Goal: Information Seeking & Learning: Learn about a topic

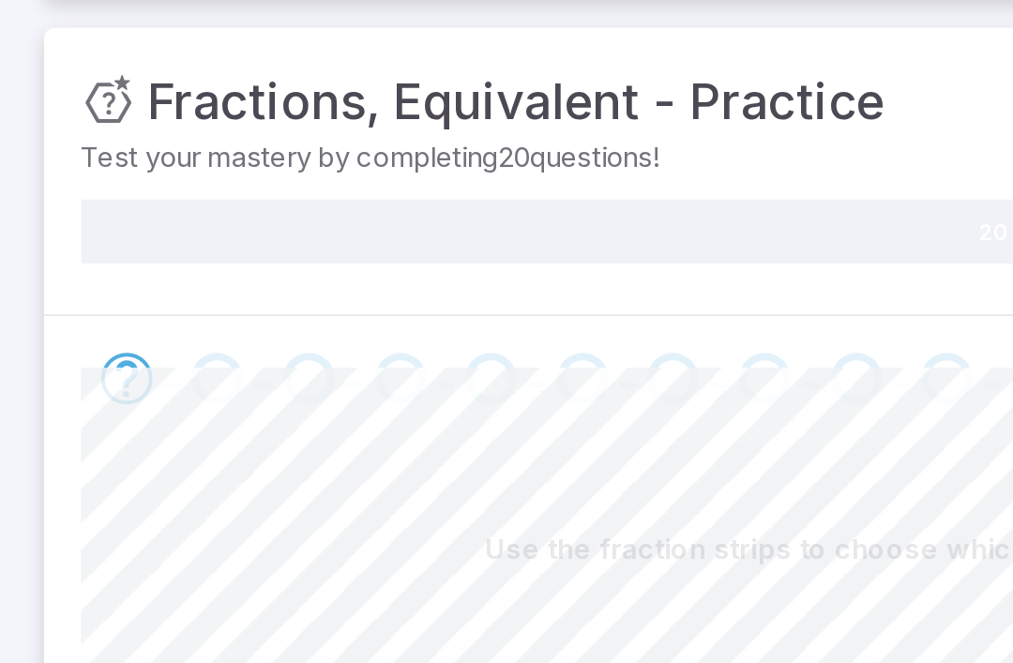
click at [444, 253] on div "20" at bounding box center [506, 276] width 930 height 47
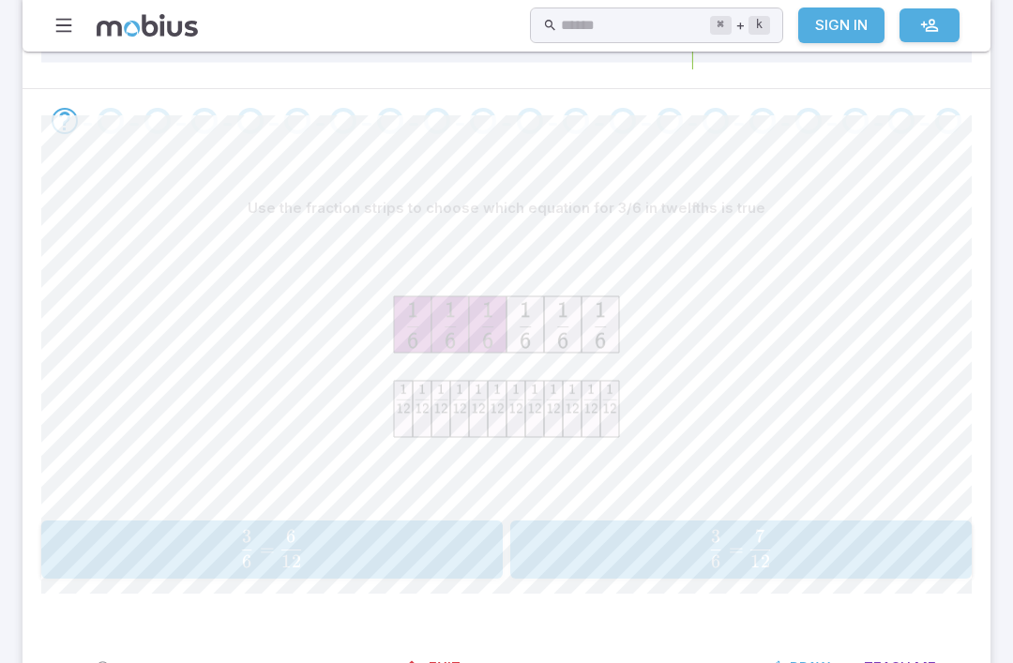
scroll to position [336, 0]
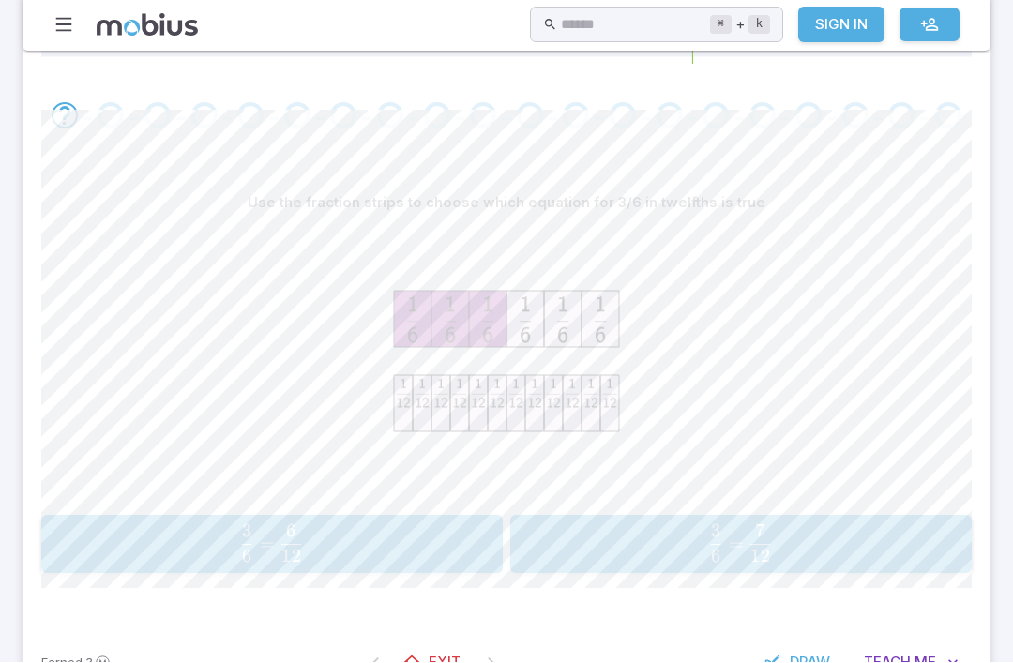
click at [499, 424] on icon at bounding box center [497, 404] width 19 height 56
click at [525, 399] on image at bounding box center [534, 394] width 19 height 37
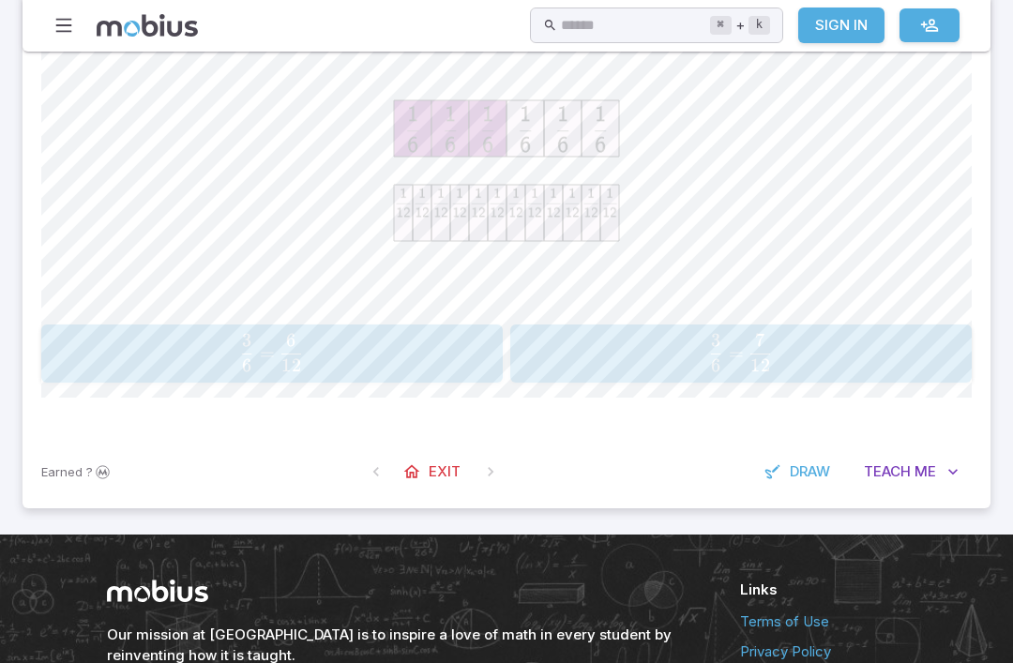
scroll to position [529, 0]
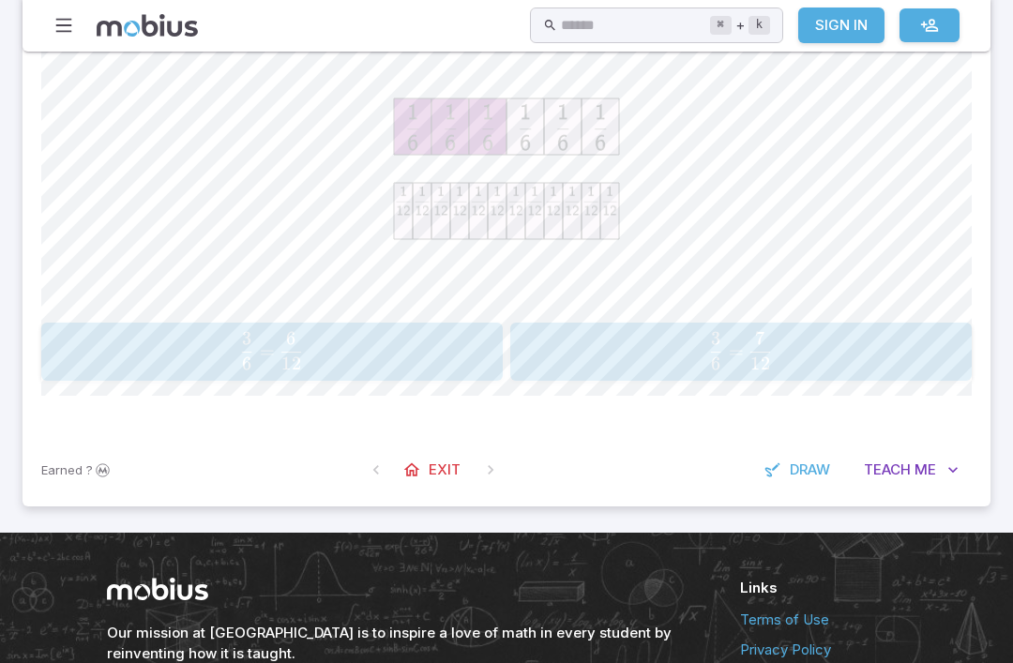
click at [936, 471] on button "Teach Me" at bounding box center [911, 470] width 121 height 36
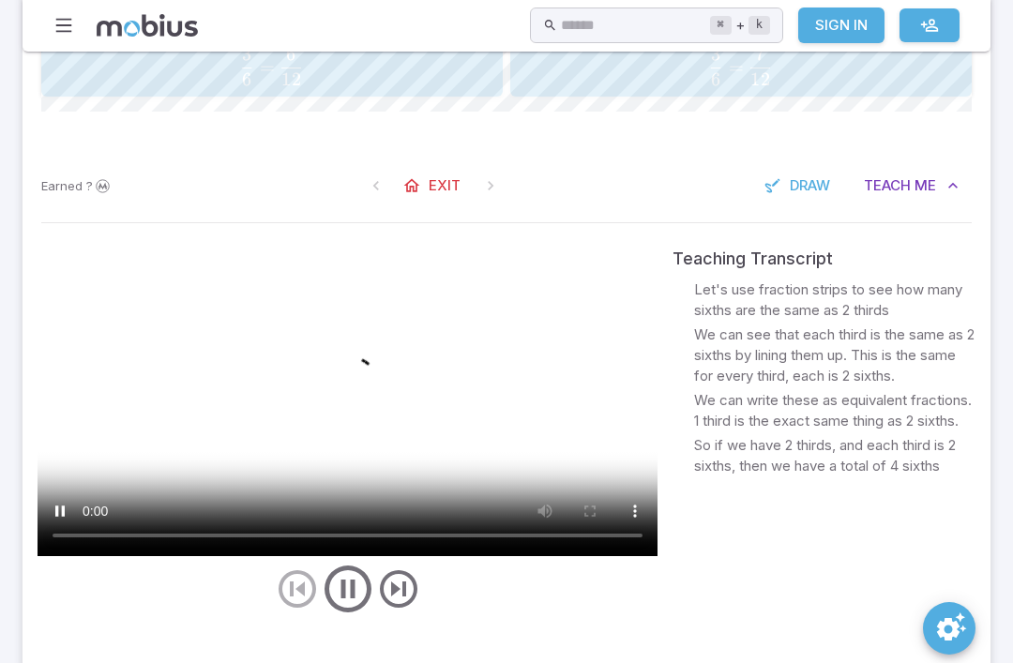
scroll to position [813, 0]
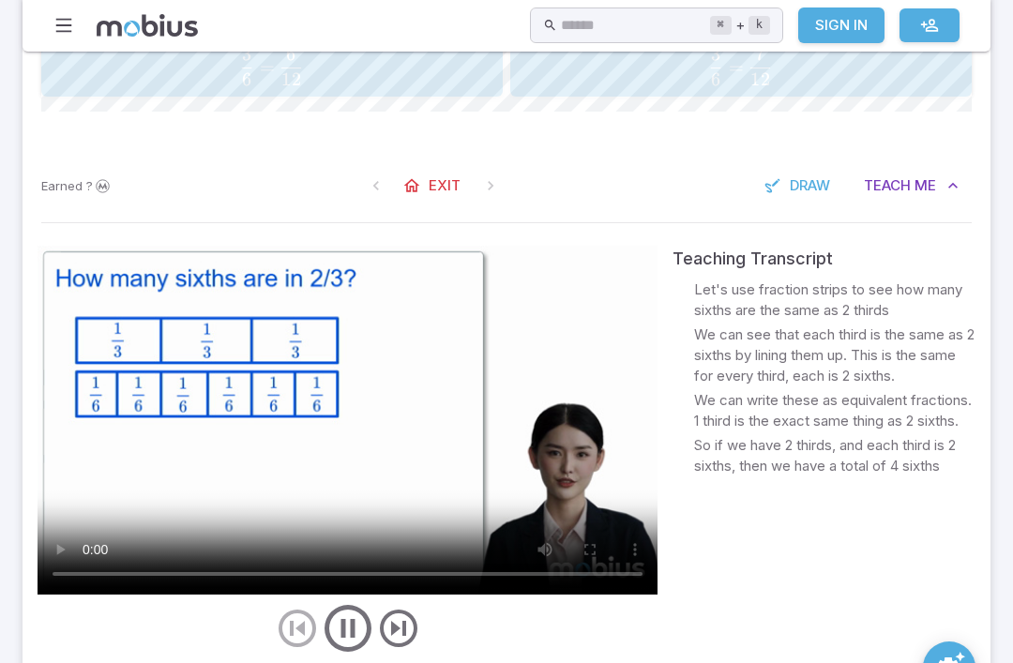
click at [460, 482] on video at bounding box center [348, 420] width 620 height 349
click at [594, 462] on video at bounding box center [348, 420] width 620 height 349
click at [350, 432] on video at bounding box center [348, 420] width 620 height 349
click at [63, 287] on video at bounding box center [348, 420] width 620 height 349
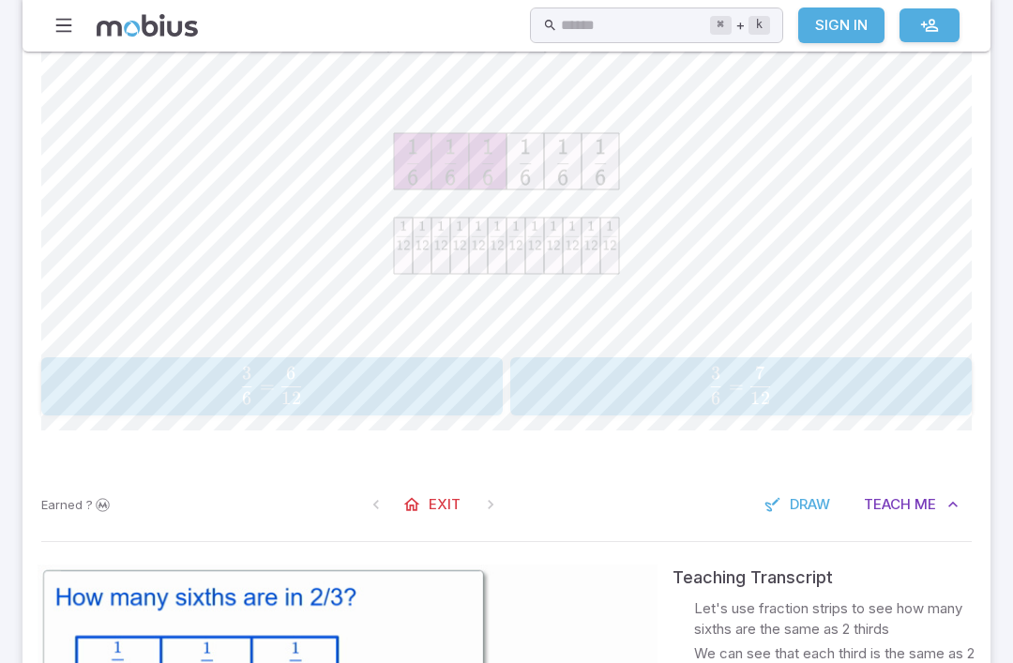
scroll to position [499, 0]
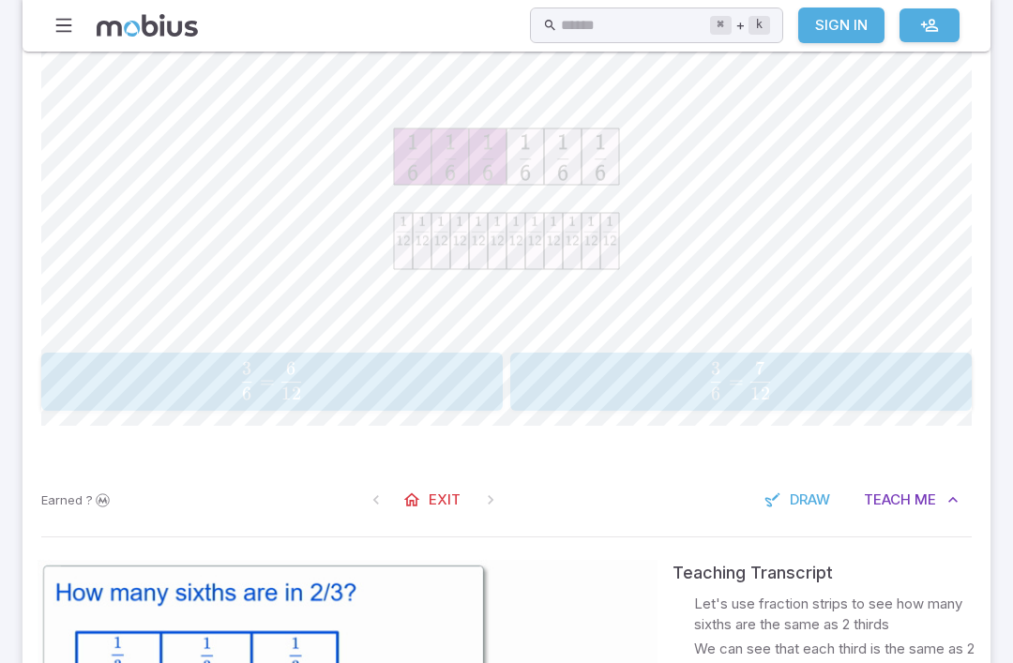
click at [446, 293] on icon at bounding box center [506, 198] width 281 height 281
click at [751, 386] on span "button" at bounding box center [760, 392] width 20 height 13
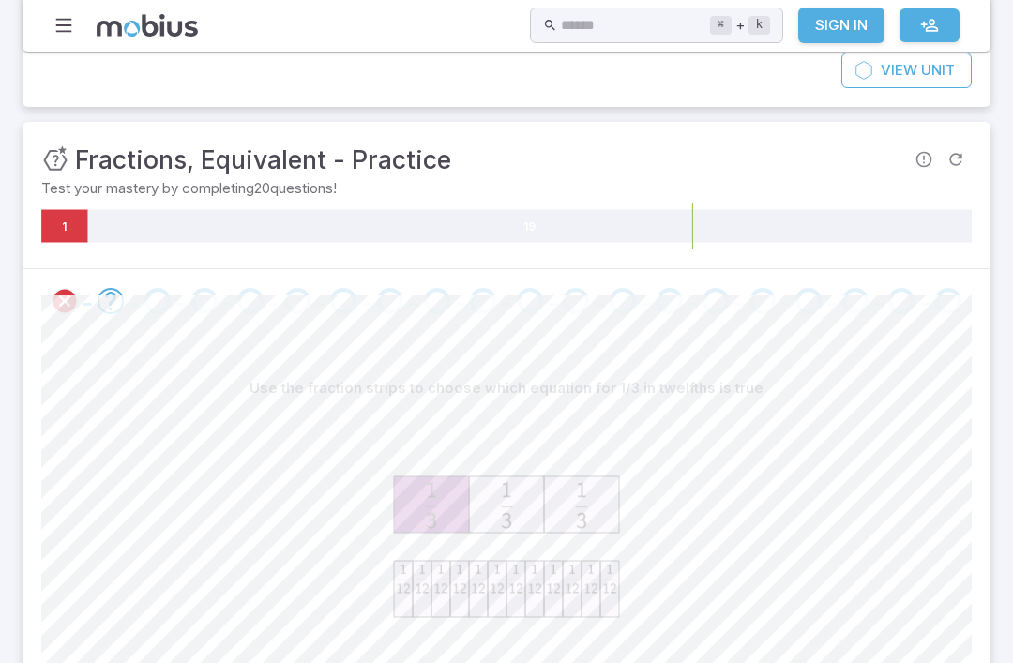
scroll to position [135, 0]
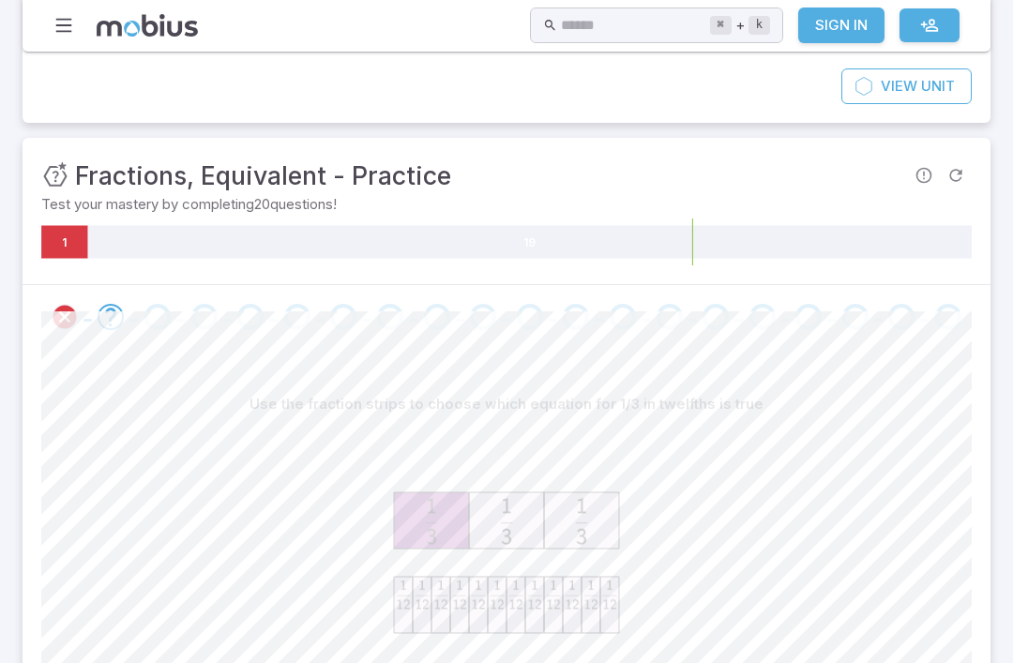
click at [68, 232] on icon at bounding box center [64, 241] width 47 height 33
click at [76, 248] on icon at bounding box center [64, 241] width 47 height 33
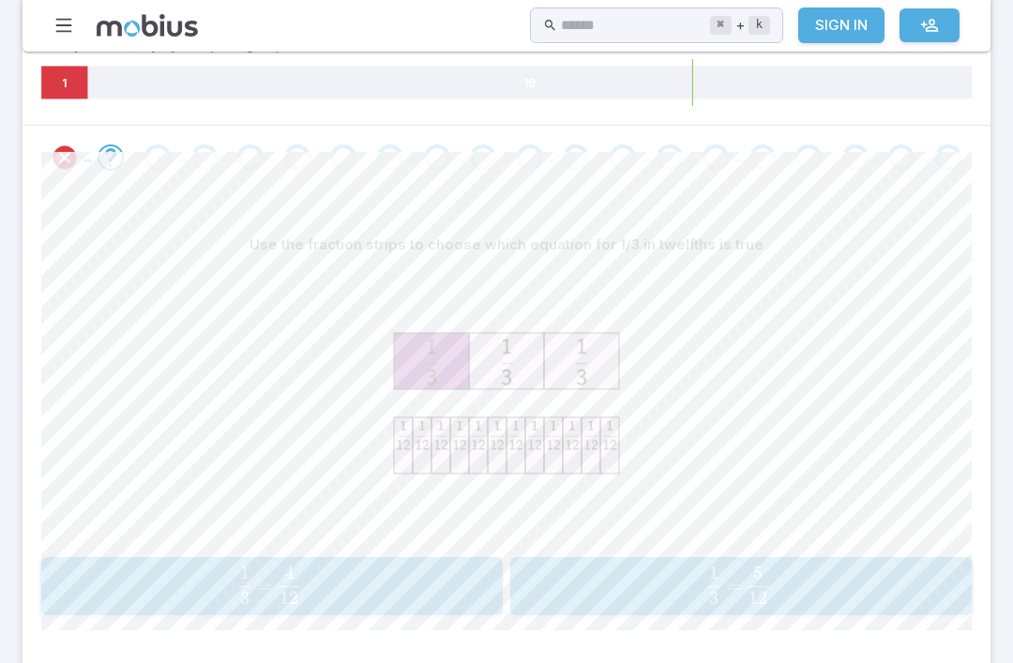
scroll to position [296, 0]
click at [56, 81] on icon at bounding box center [64, 80] width 47 height 33
click at [81, 187] on div "Use the fraction strips to choose which equation for 1/3 in twelfths is true 1 …" at bounding box center [506, 426] width 930 height 478
click at [76, 150] on icon "Review your answer" at bounding box center [65, 155] width 28 height 28
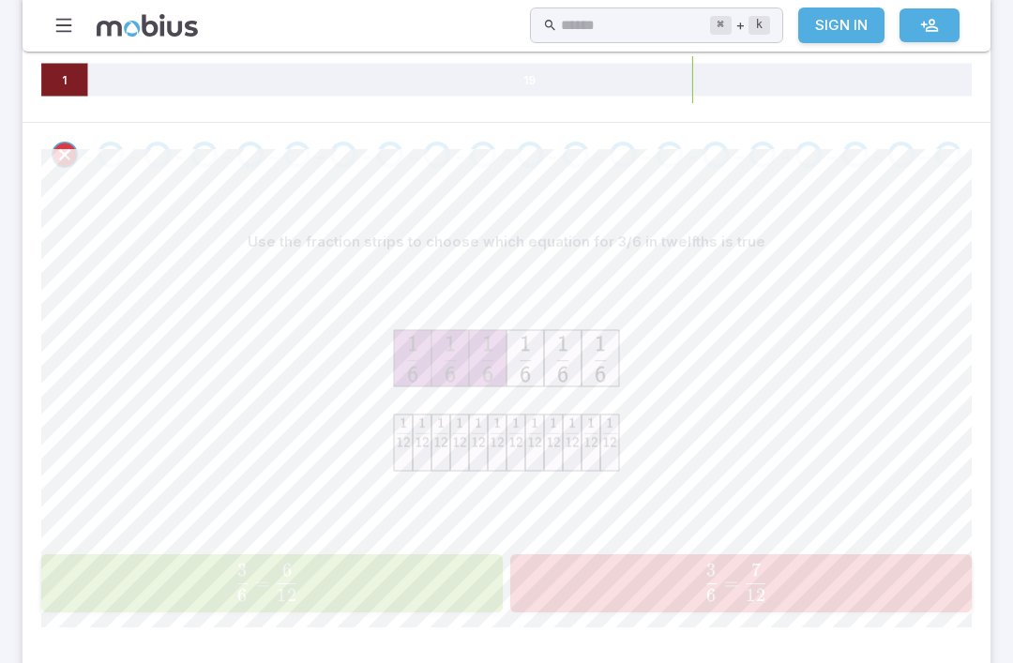
click at [123, 175] on div at bounding box center [507, 155] width 968 height 64
click at [100, 142] on span at bounding box center [111, 155] width 26 height 26
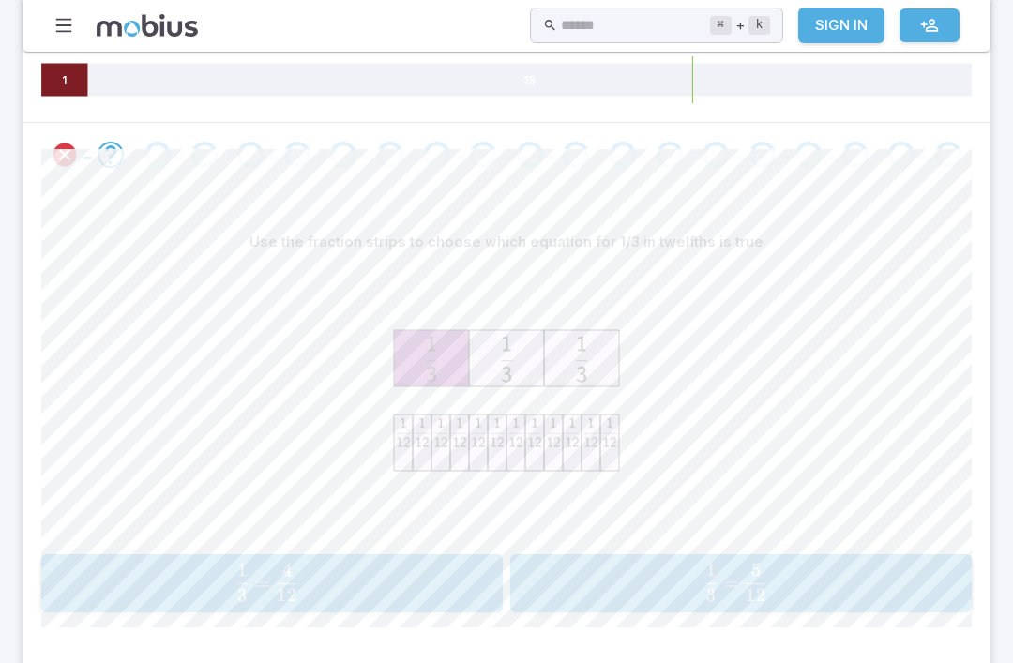
click at [99, 142] on span at bounding box center [111, 155] width 26 height 26
click at [281, 527] on span "button" at bounding box center [288, 527] width 20 height 0
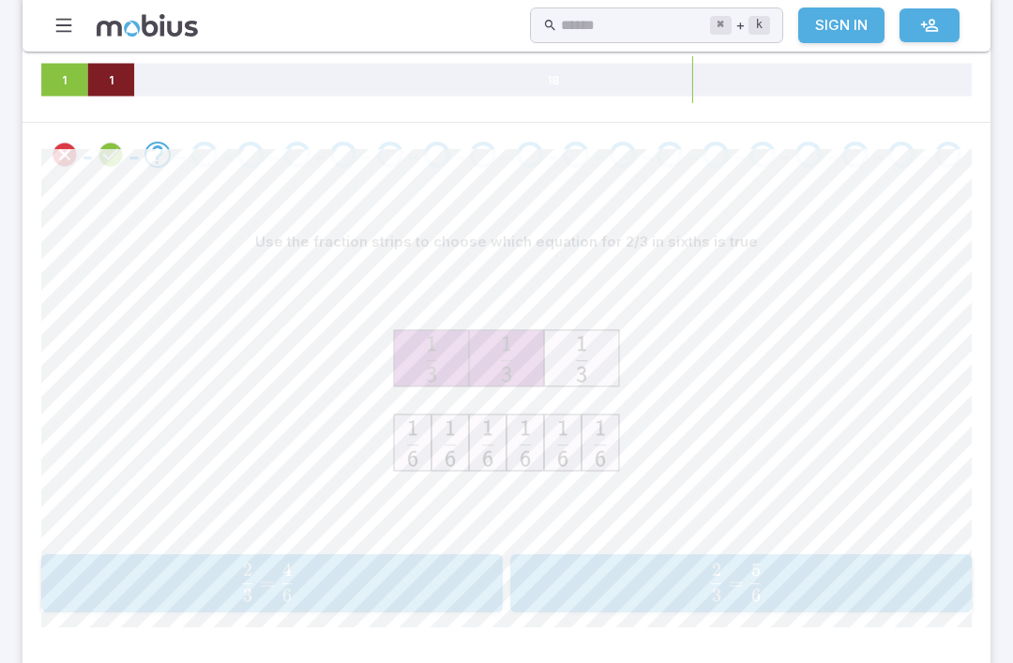
click at [131, 123] on div at bounding box center [507, 155] width 968 height 64
click at [121, 141] on icon "Review your answer" at bounding box center [111, 155] width 28 height 28
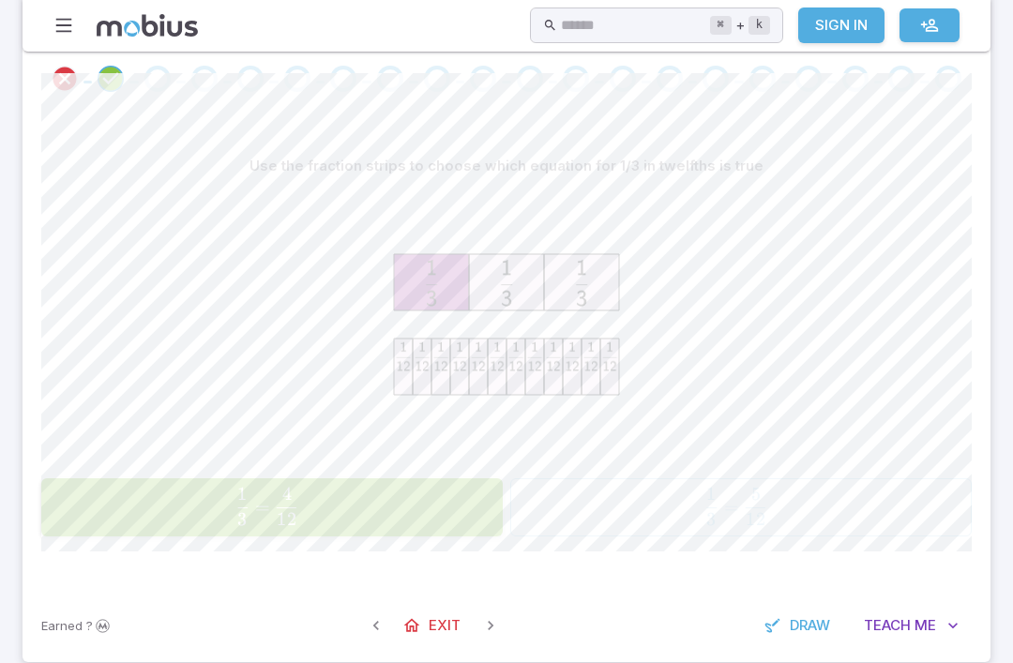
scroll to position [373, 0]
click at [163, 79] on div "Go to the next question" at bounding box center [157, 79] width 26 height 26
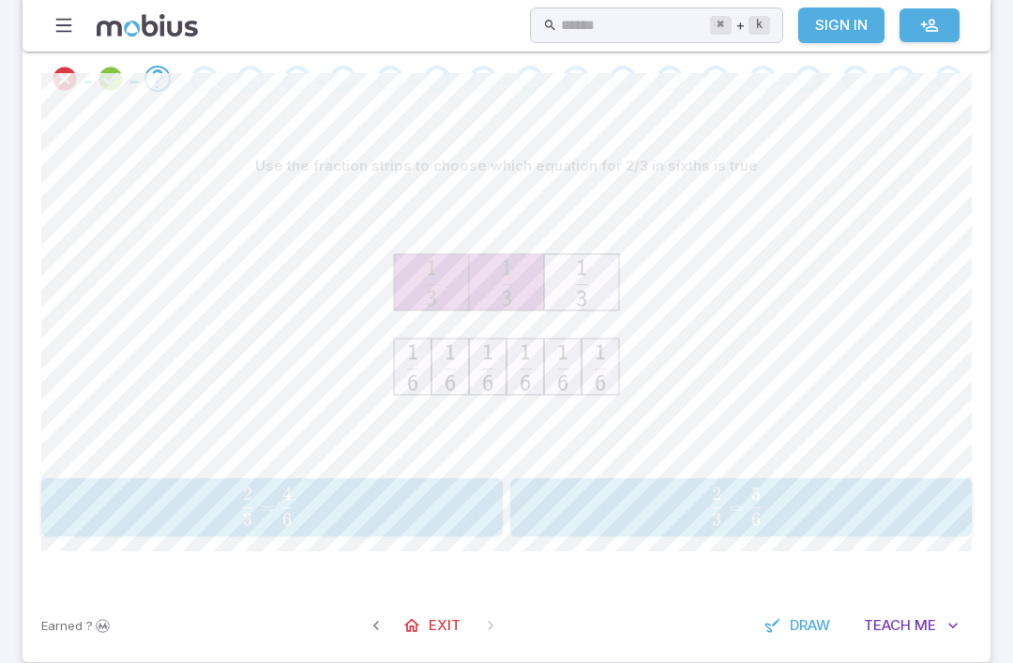
click at [723, 261] on div at bounding box center [506, 327] width 930 height 287
click at [801, 247] on div at bounding box center [506, 327] width 930 height 287
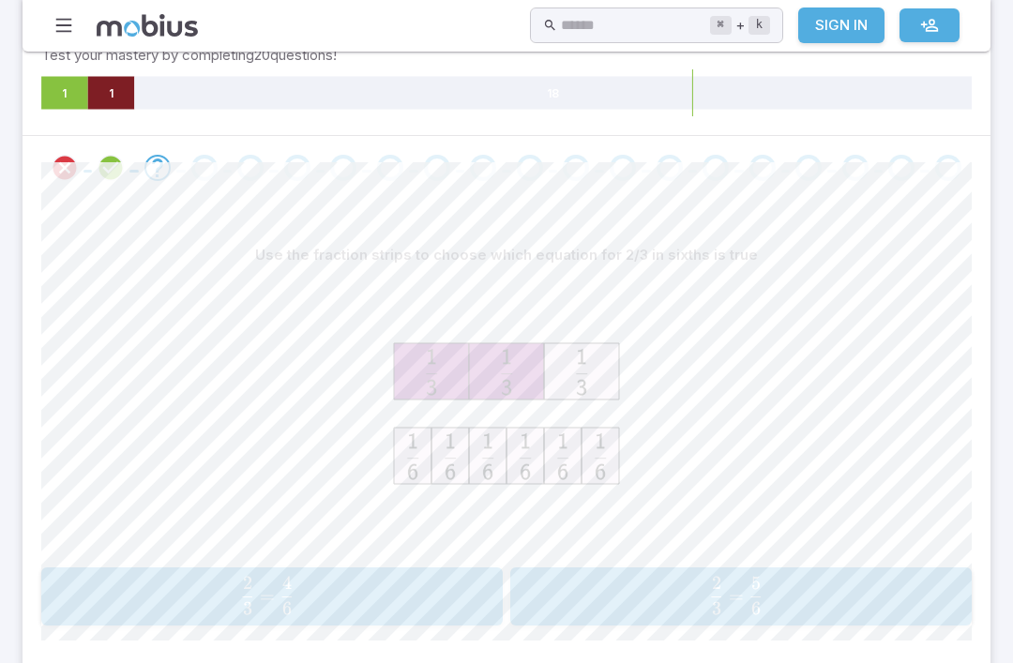
scroll to position [289, 0]
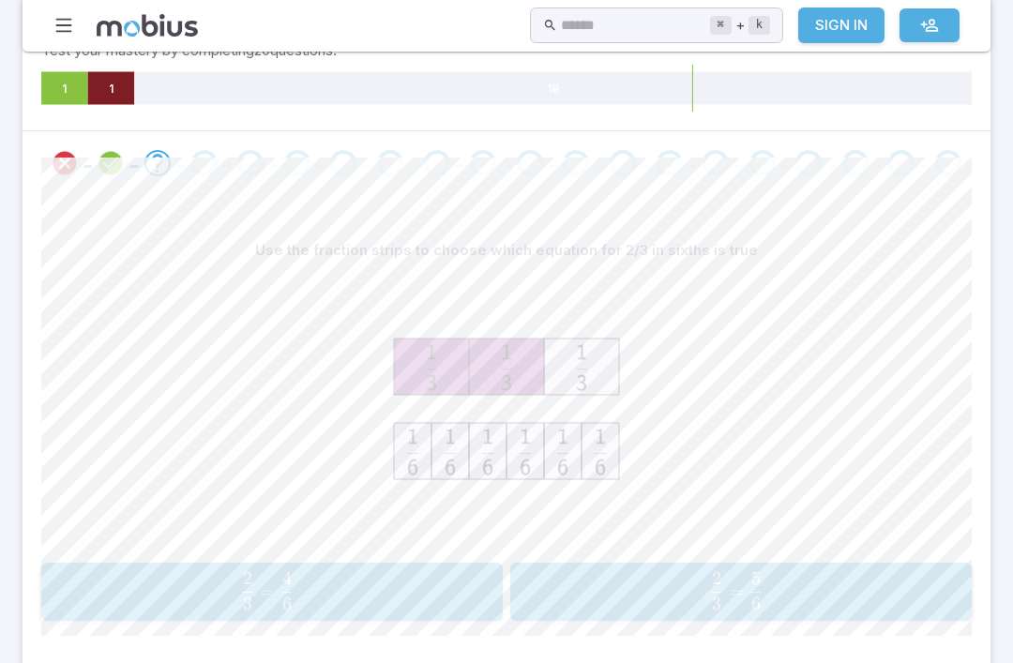
click at [336, 589] on span "3 2 ​ = 6 4 ​" at bounding box center [267, 591] width 422 height 38
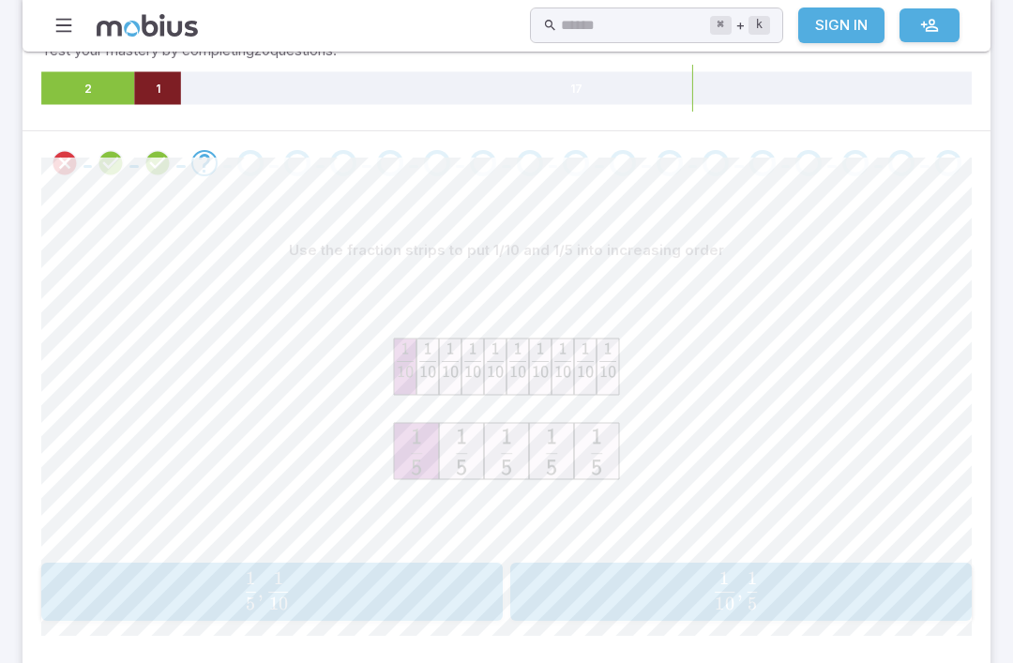
click at [834, 589] on span "10 1 ​ , 5 1 ​" at bounding box center [736, 591] width 422 height 38
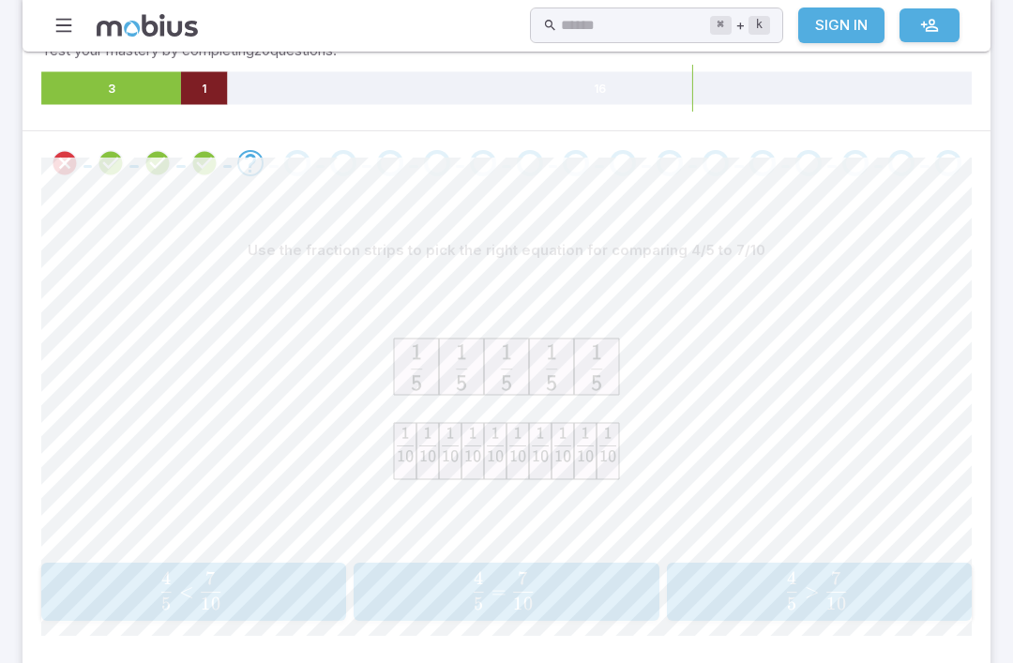
click at [196, 164] on icon "Review your answer" at bounding box center [204, 163] width 28 height 28
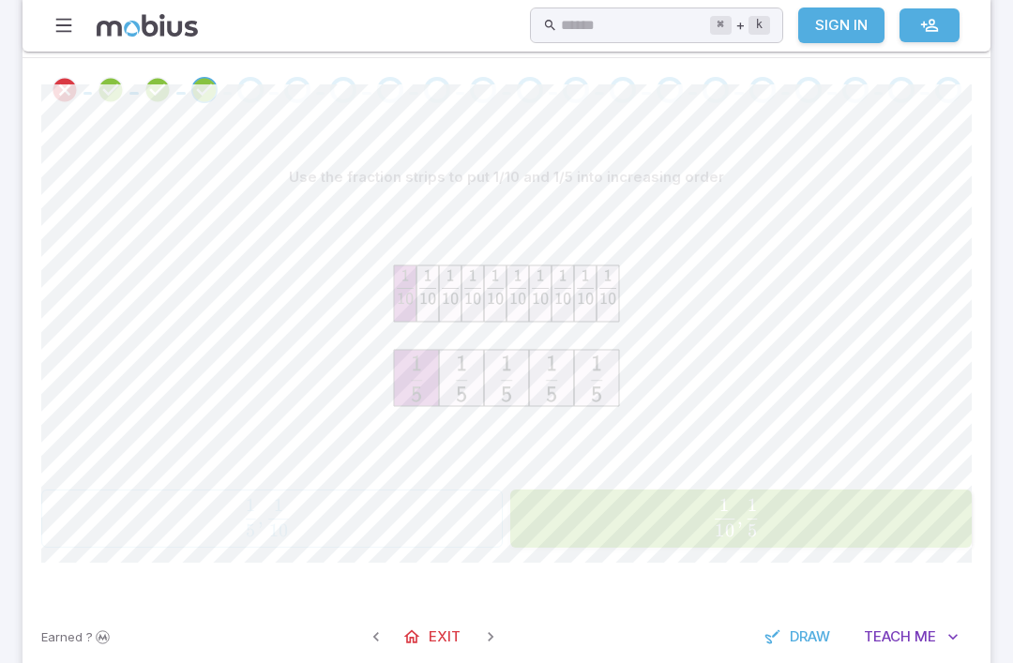
scroll to position [596, 0]
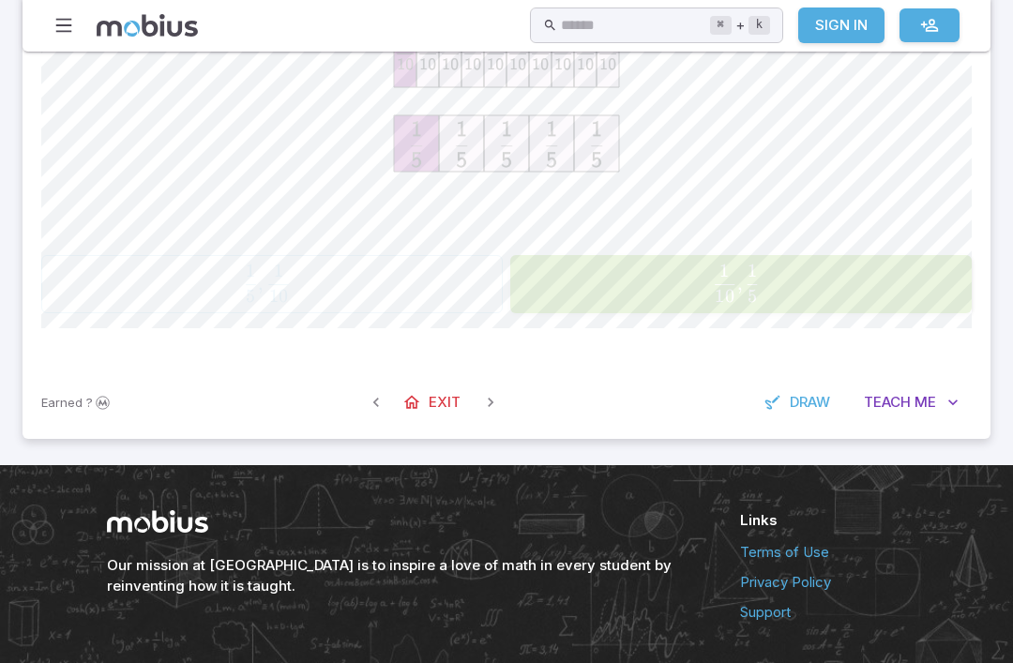
click at [907, 395] on span "Teach" at bounding box center [887, 403] width 47 height 21
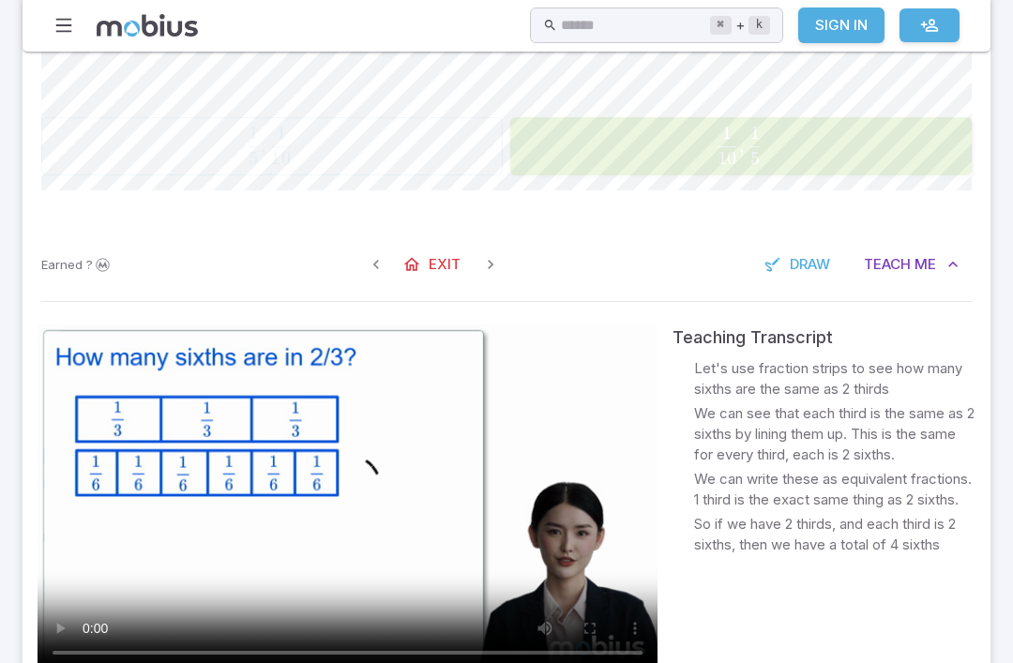
scroll to position [734, 0]
click at [349, 477] on video at bounding box center [348, 498] width 620 height 349
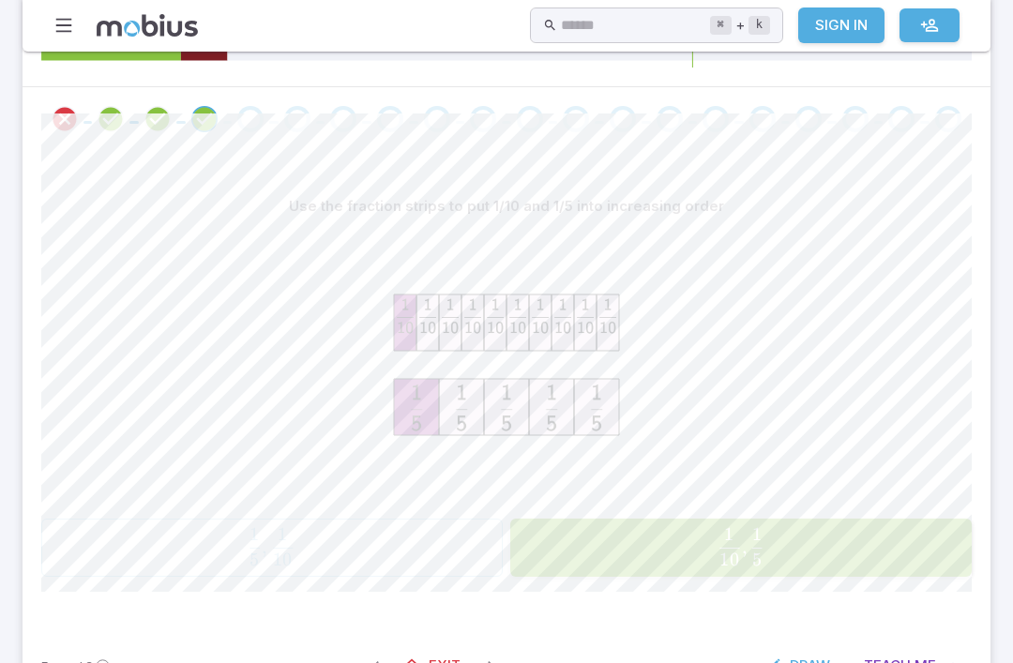
scroll to position [333, 0]
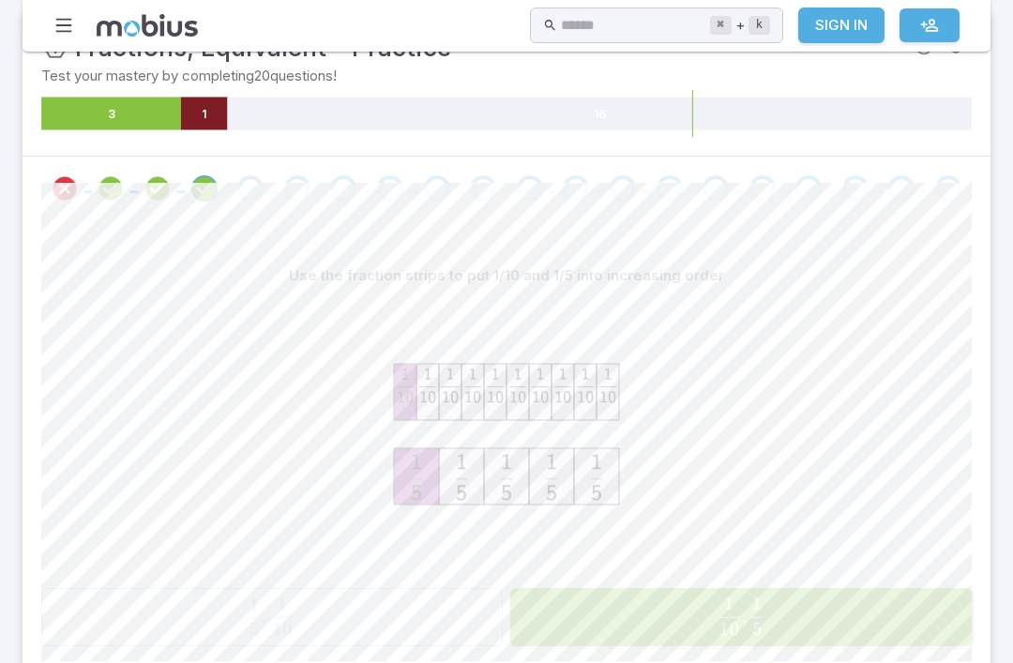
click at [235, 188] on span at bounding box center [250, 189] width 32 height 26
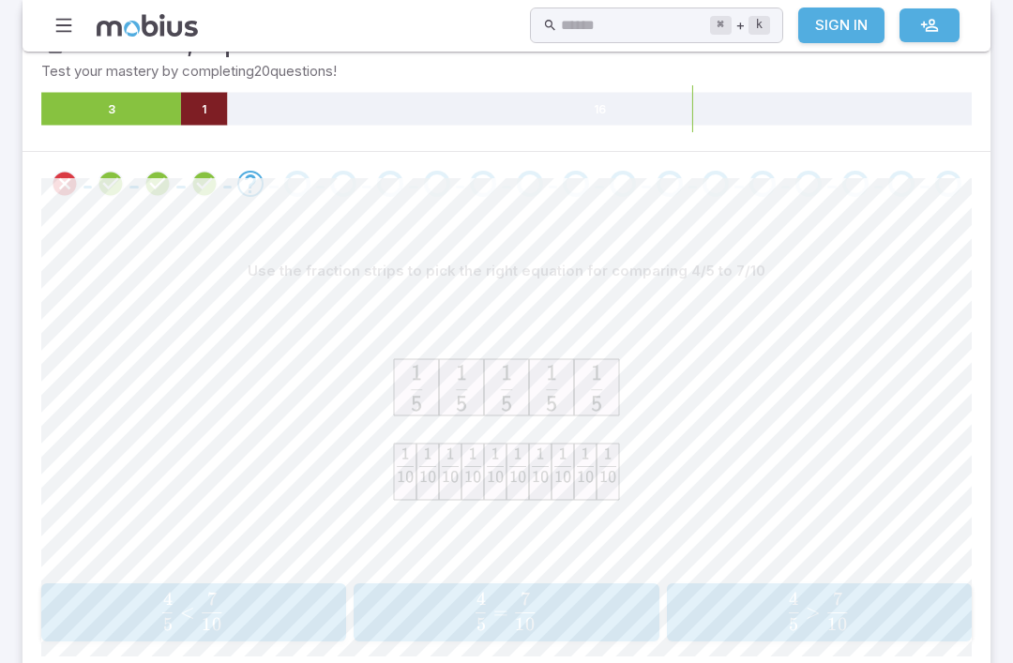
scroll to position [263, 0]
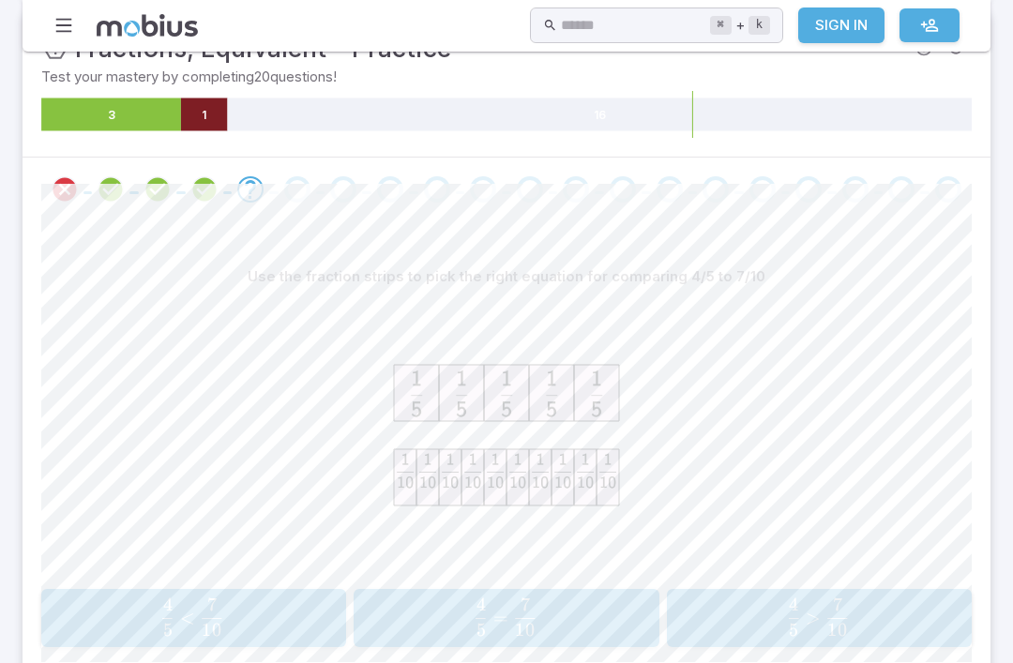
click at [452, 620] on span "5 4 ​ = 10 7 ​" at bounding box center [505, 617] width 272 height 38
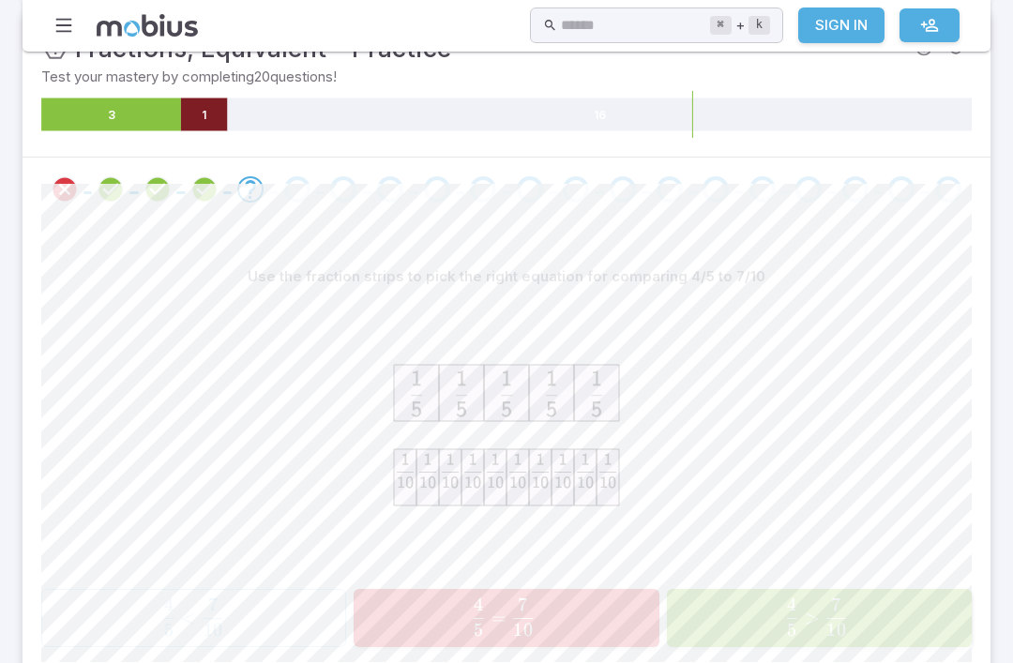
click at [898, 626] on span "5 4 ​ > 10 7 ​" at bounding box center [816, 617] width 275 height 38
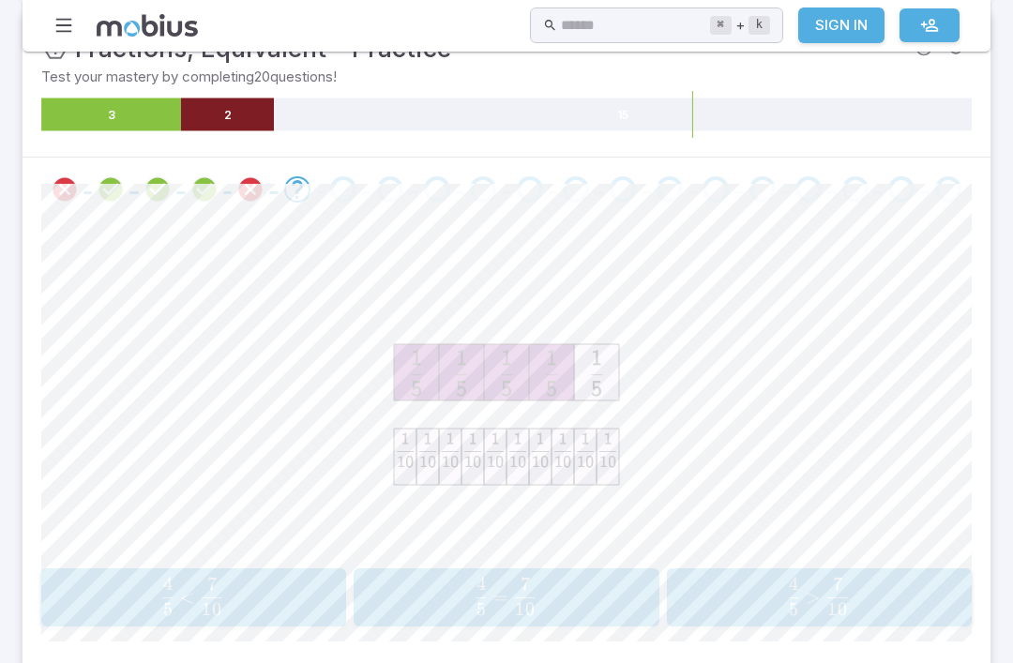
click at [261, 176] on icon "Review your answer" at bounding box center [250, 189] width 28 height 28
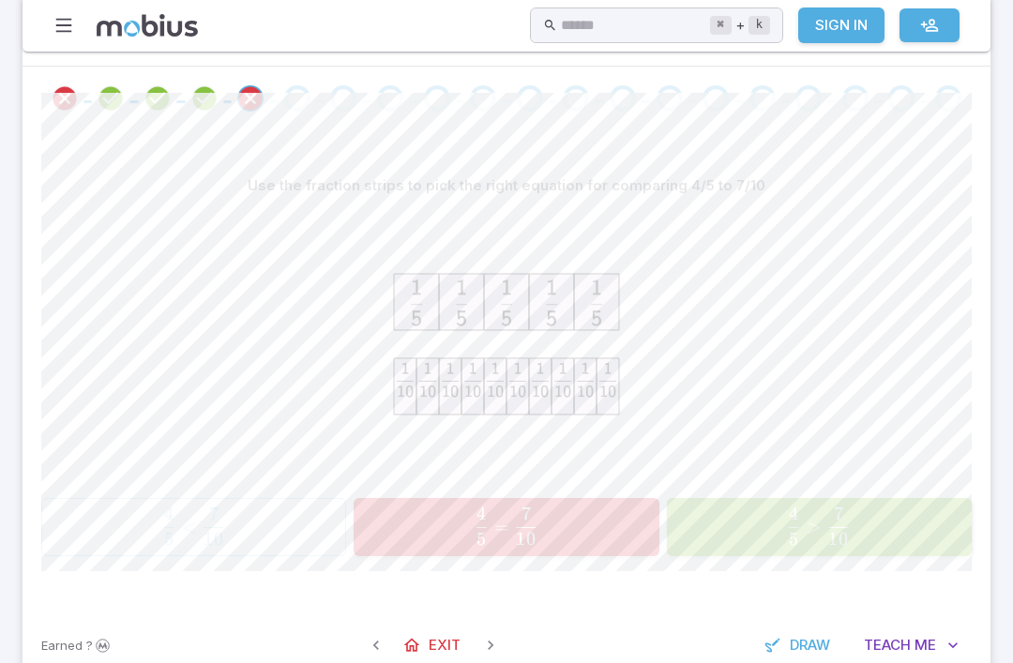
scroll to position [355, 0]
click at [360, 448] on div at bounding box center [506, 345] width 930 height 287
click at [290, 88] on div "Go to the next question" at bounding box center [297, 96] width 26 height 26
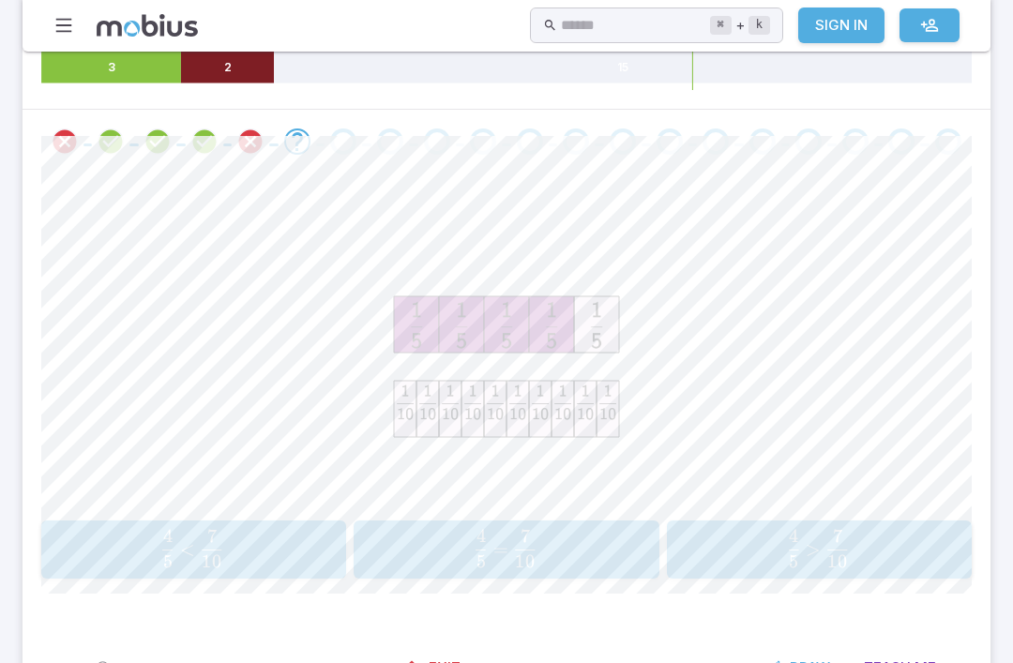
scroll to position [306, 0]
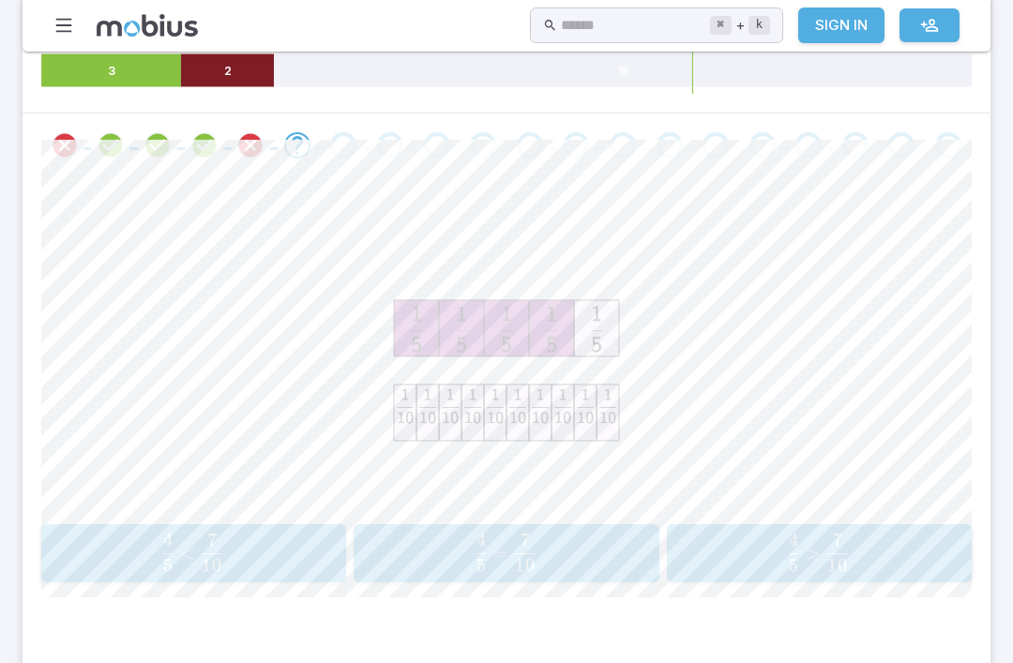
click at [827, 560] on span "10 7 ​" at bounding box center [837, 553] width 24 height 23
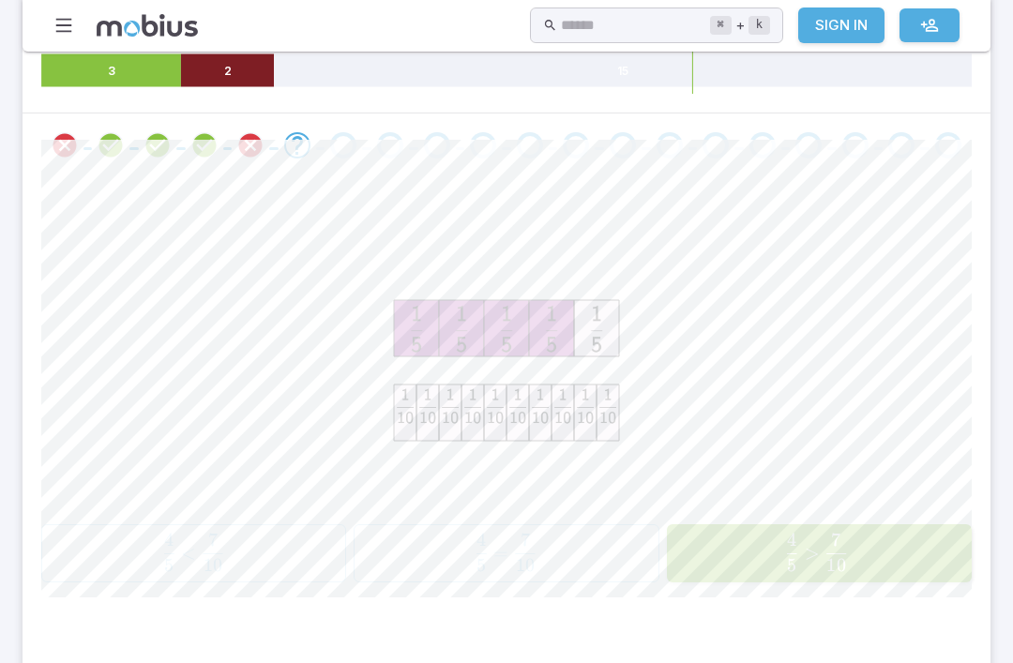
scroll to position [307, 0]
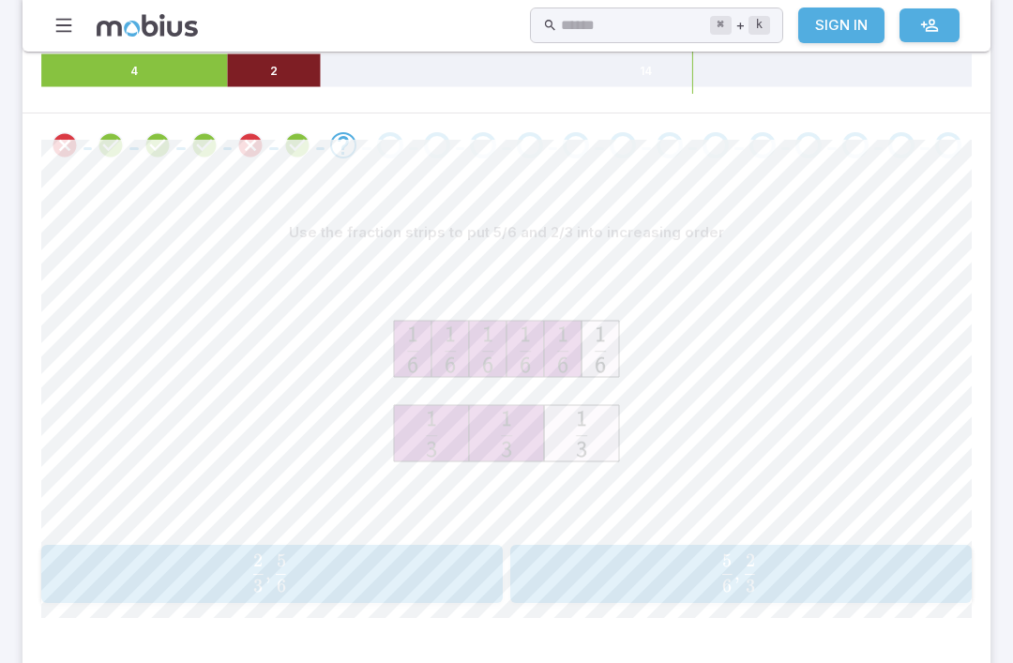
click at [311, 138] on span at bounding box center [297, 145] width 32 height 26
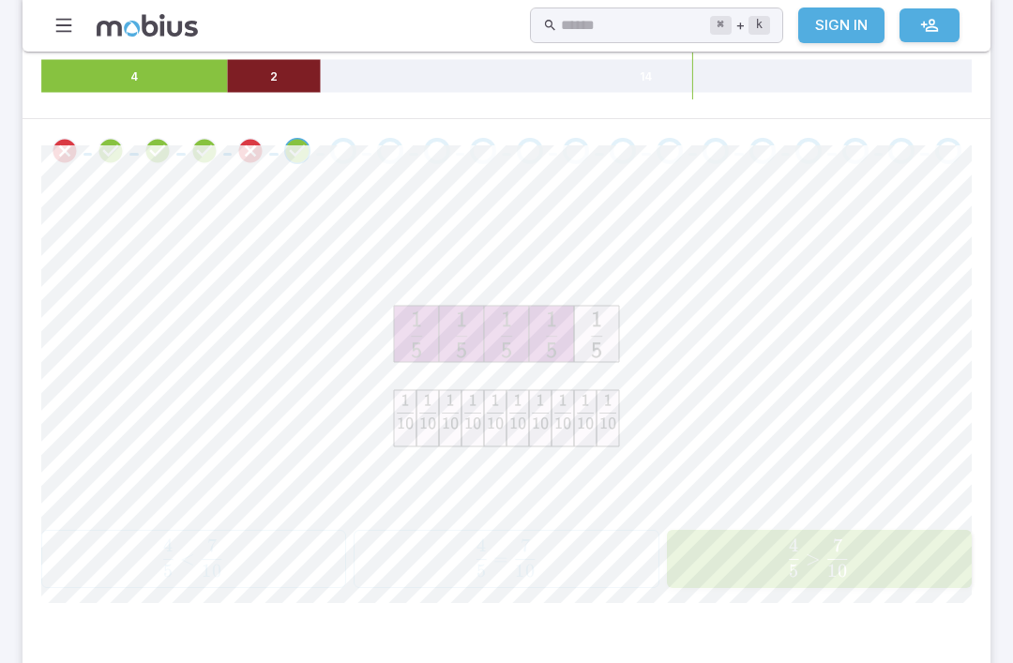
scroll to position [296, 0]
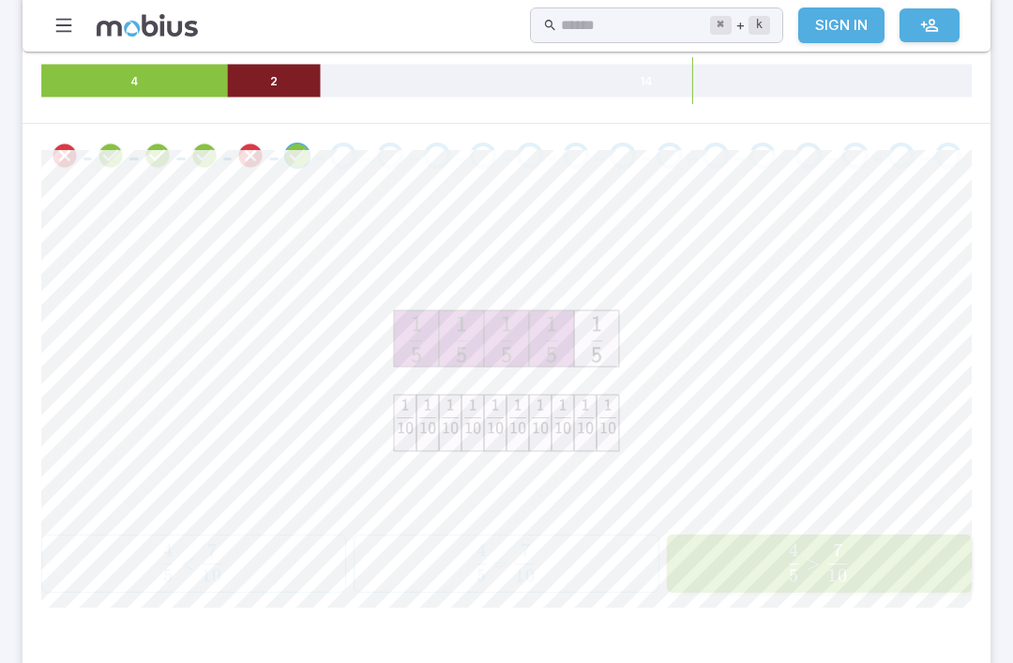
click at [530, 445] on icon at bounding box center [540, 423] width 23 height 56
click at [5, 316] on section "Fractions, Equivalent - Practice Skills you will learn include: Fraction strips…" at bounding box center [506, 249] width 1013 height 989
click at [361, 157] on div at bounding box center [344, 156] width 47 height 26
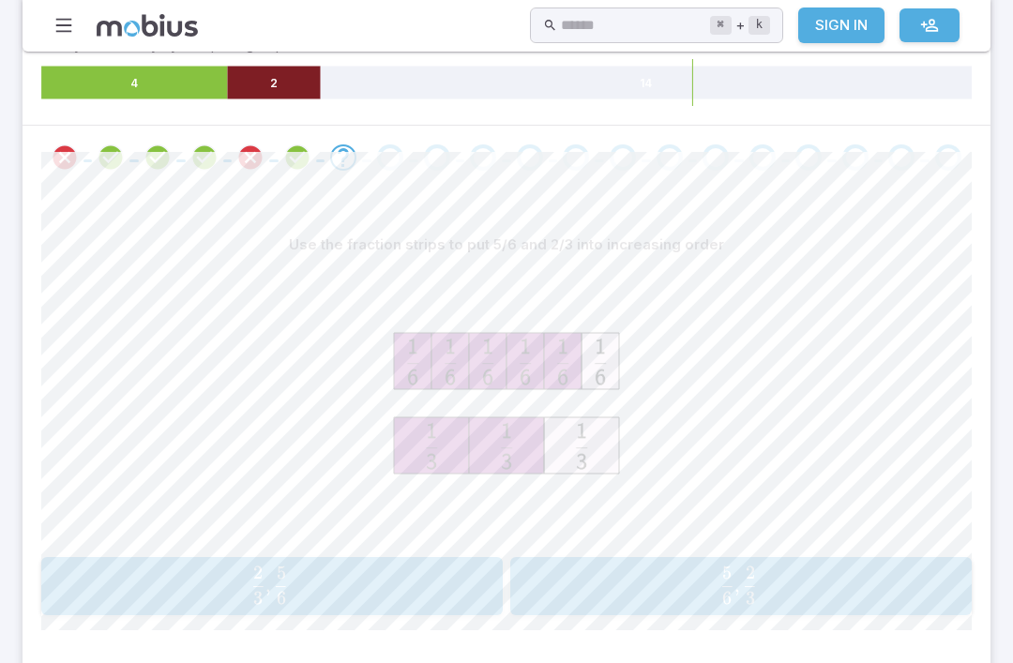
scroll to position [299, 0]
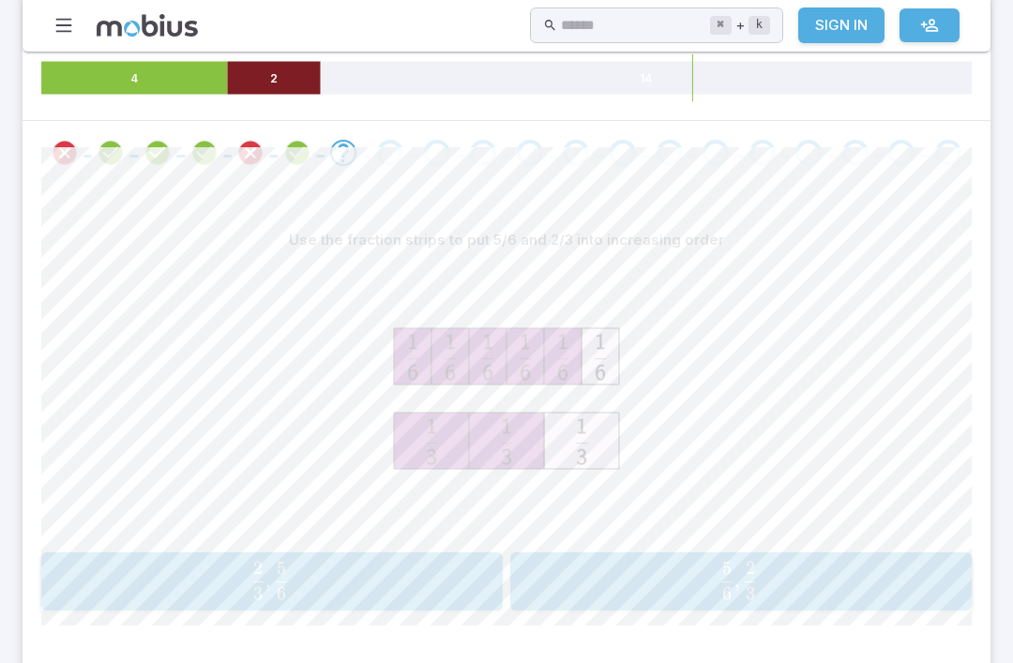
click at [294, 569] on span "3 2 ​ , 6 5 ​" at bounding box center [269, 581] width 417 height 38
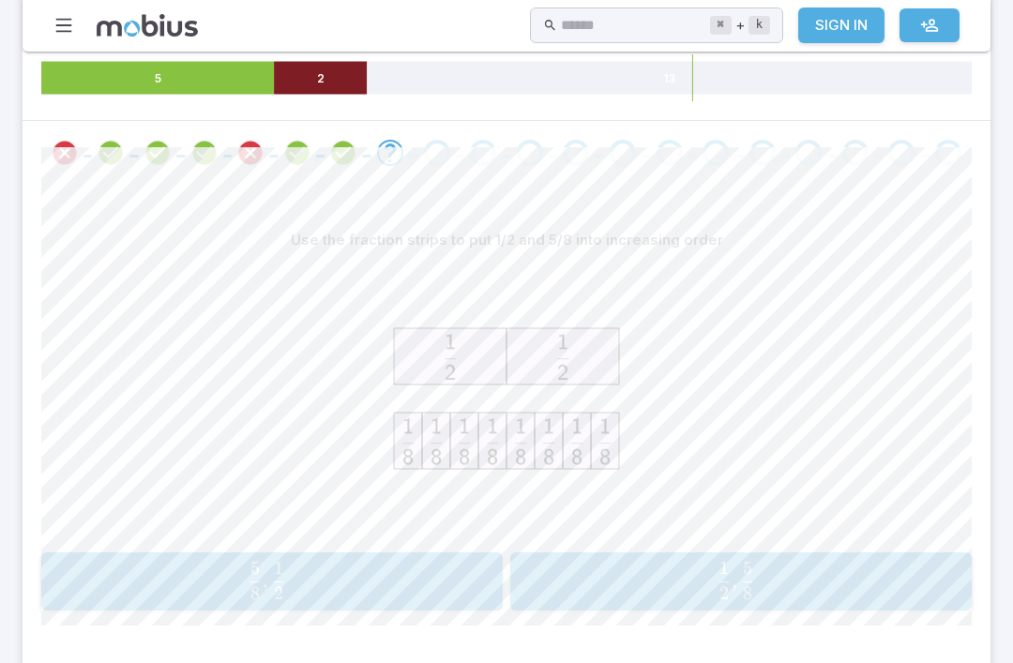
click at [347, 158] on icon "Review your answer" at bounding box center [343, 153] width 28 height 28
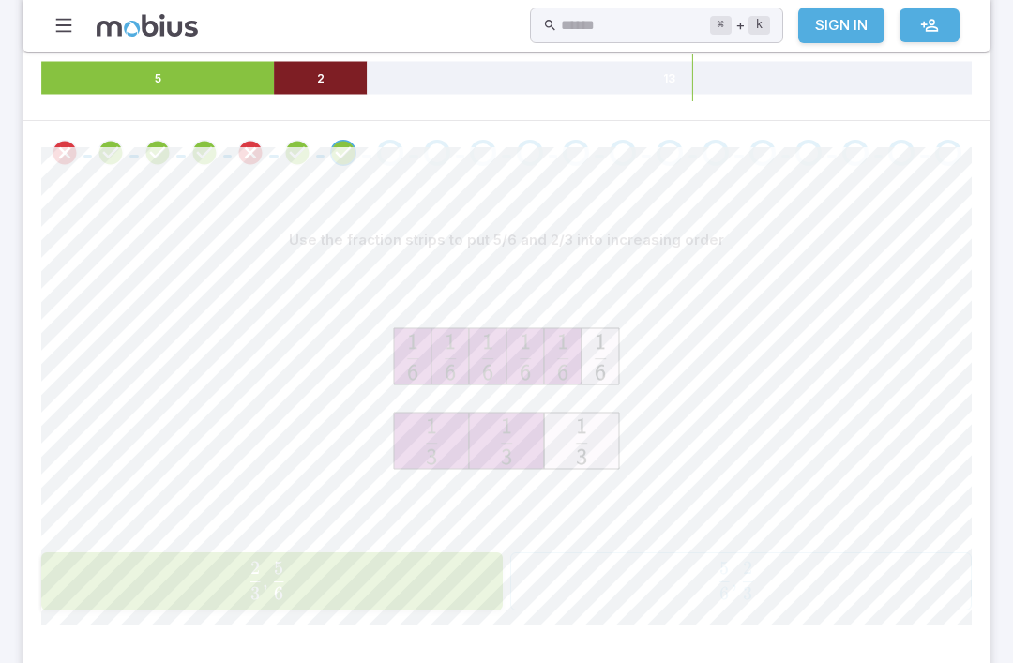
click at [383, 144] on div "Go to the next question" at bounding box center [390, 153] width 26 height 26
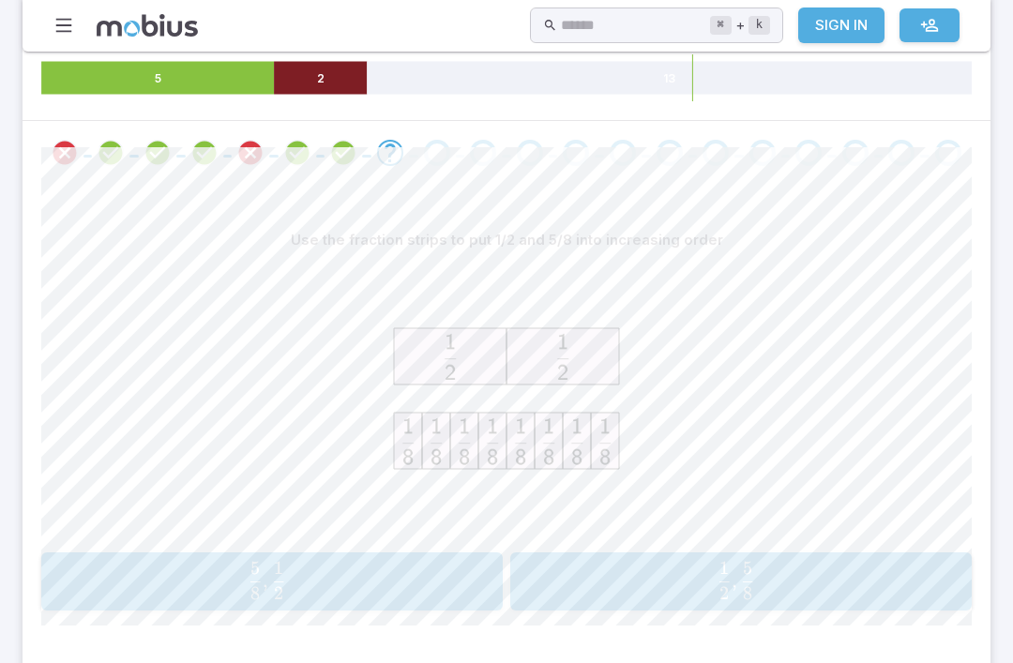
click at [455, 378] on image at bounding box center [450, 357] width 19 height 58
click at [793, 572] on span "2 1 ​ , 8 5 ​" at bounding box center [736, 581] width 422 height 38
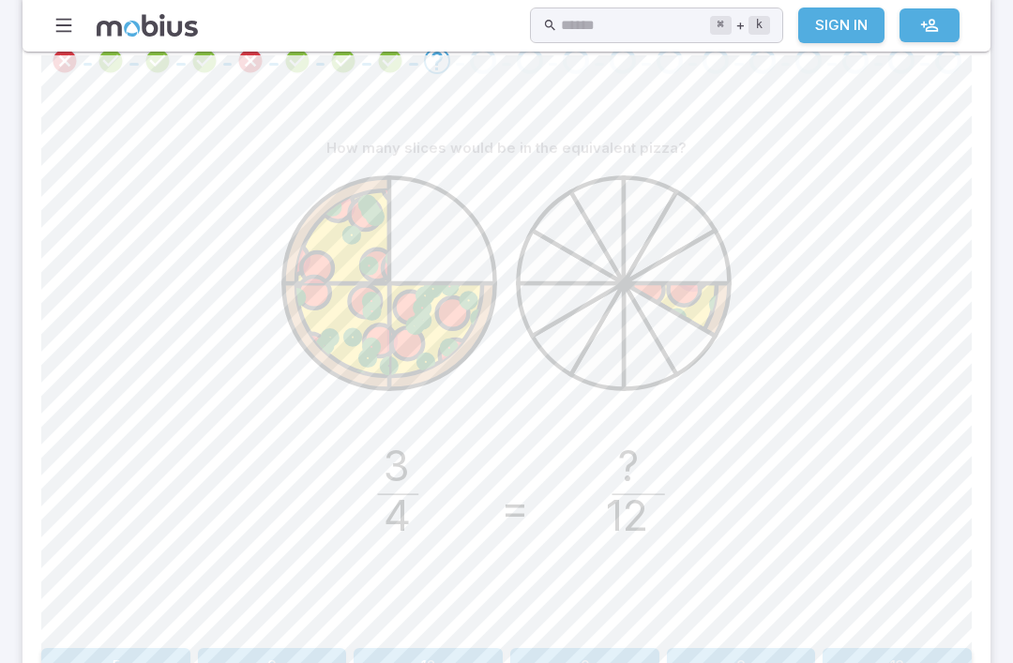
scroll to position [391, 0]
click at [248, 662] on button "9" at bounding box center [272, 666] width 149 height 36
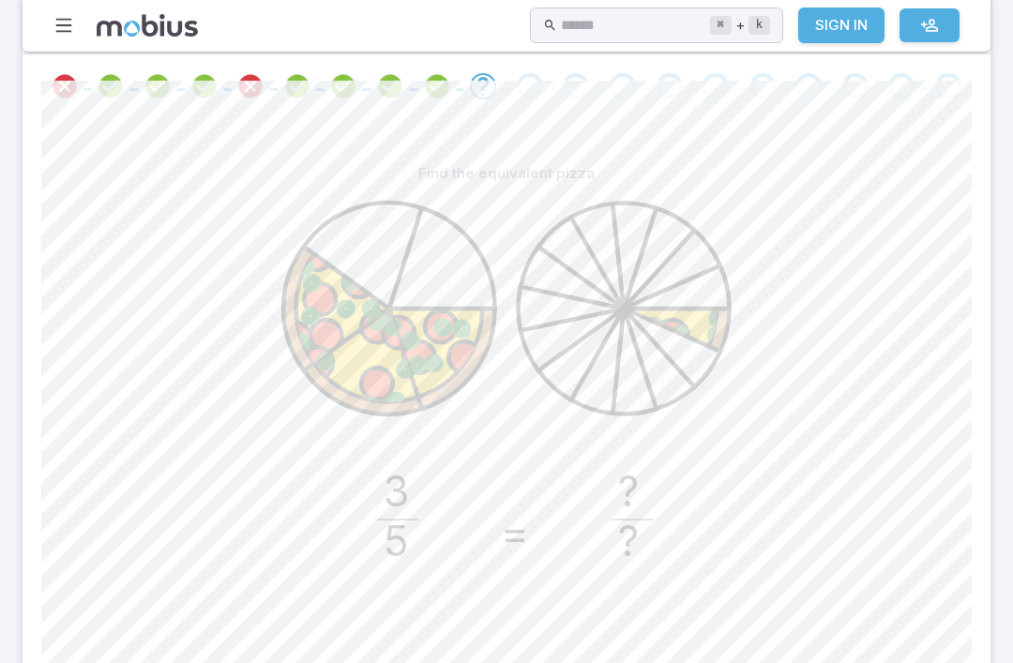
scroll to position [365, 0]
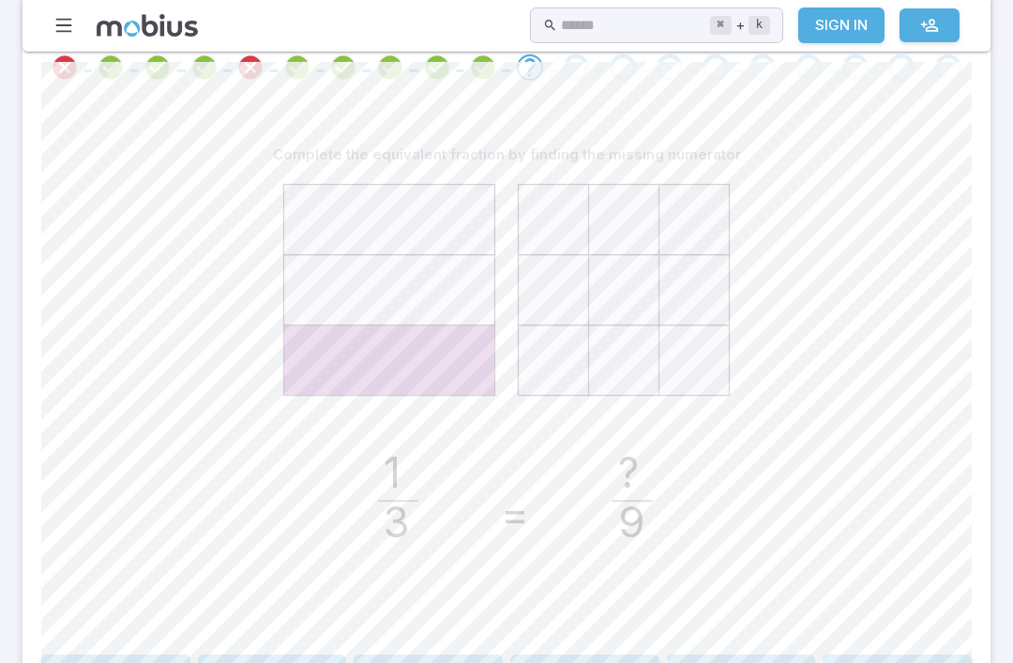
click at [770, 662] on button "3" at bounding box center [741, 673] width 149 height 36
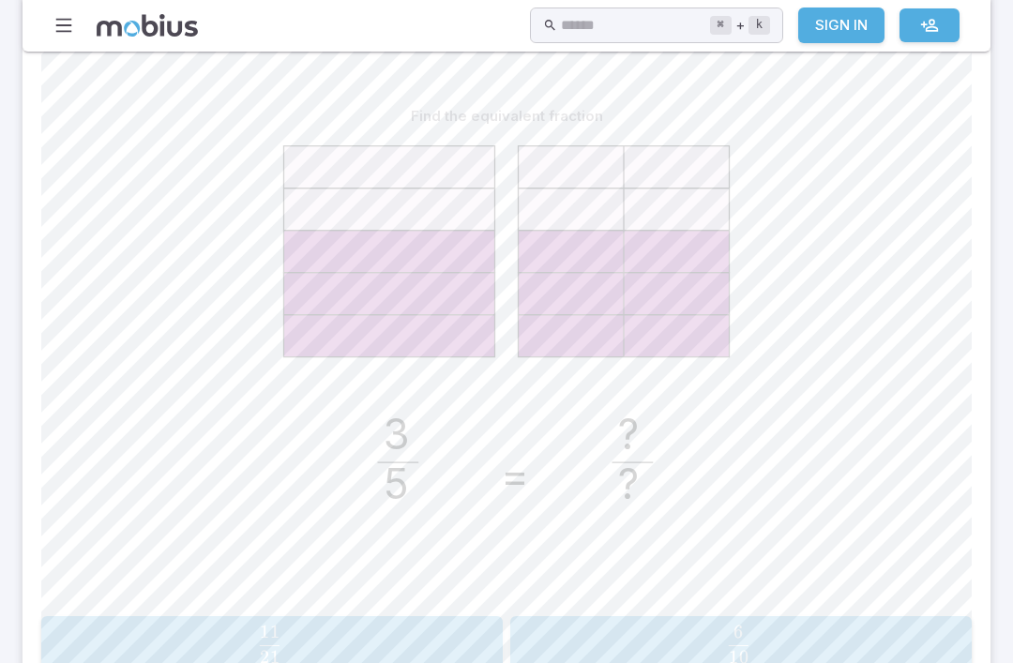
scroll to position [418, 0]
click at [604, 219] on icon at bounding box center [624, 213] width 211 height 42
click at [724, 351] on icon at bounding box center [624, 340] width 211 height 42
click at [814, 662] on div "Find the equivalent fraction 3 5 = ? ? 11 21 \frac{11}{21} 21 11 ​ 6 10 \frac{6…" at bounding box center [506, 399] width 930 height 666
click at [877, 662] on button "6 10 \frac{6}{10} 10 6 ​" at bounding box center [740, 650] width 461 height 58
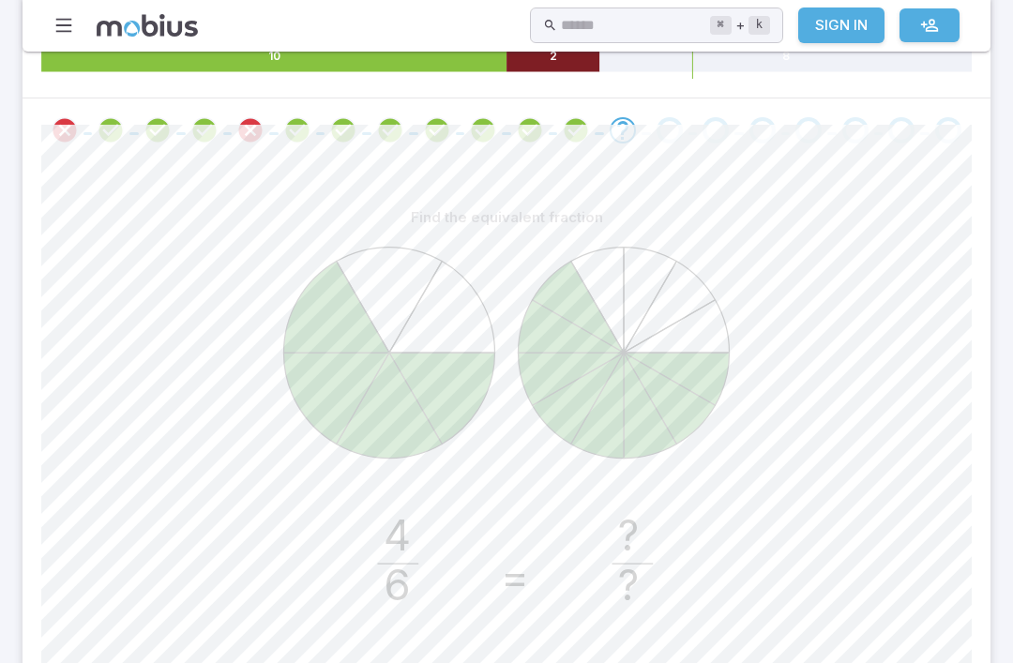
scroll to position [324, 0]
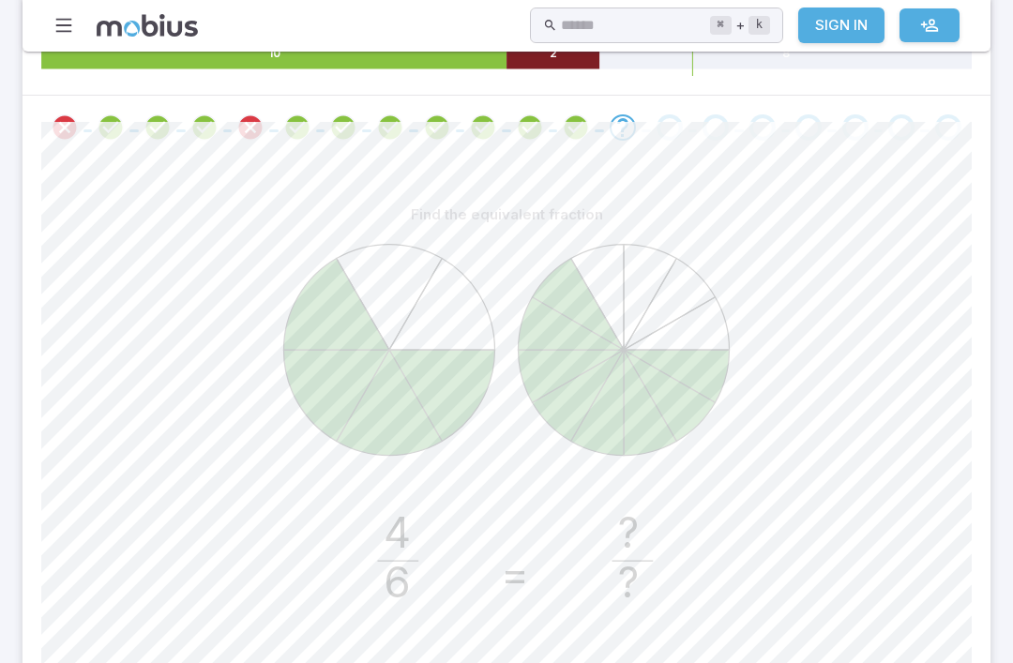
click at [589, 137] on icon "Review your answer" at bounding box center [576, 127] width 28 height 28
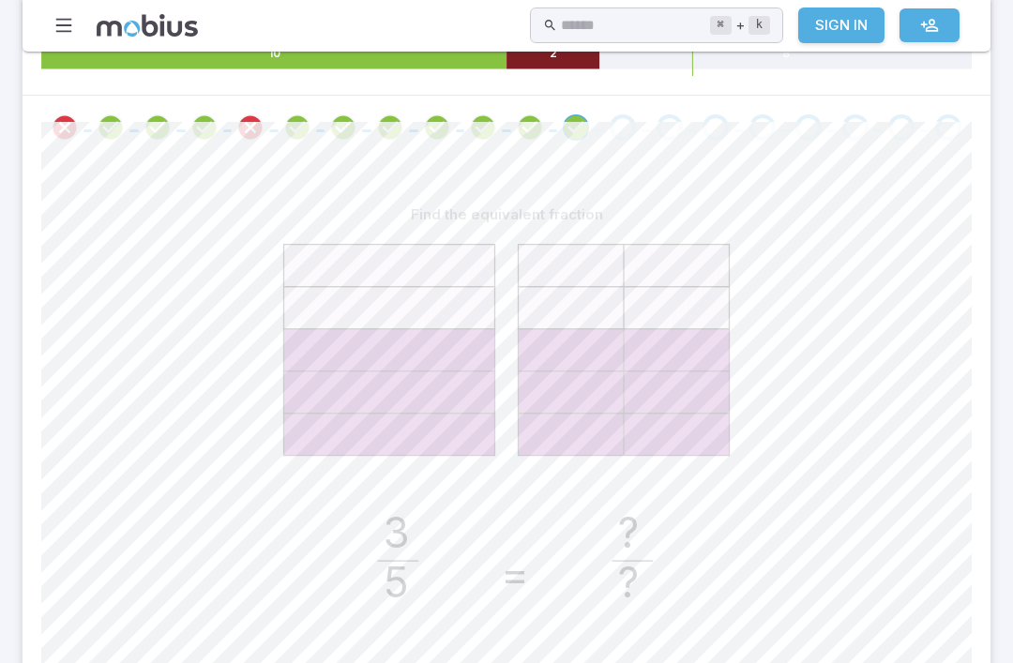
scroll to position [352, 0]
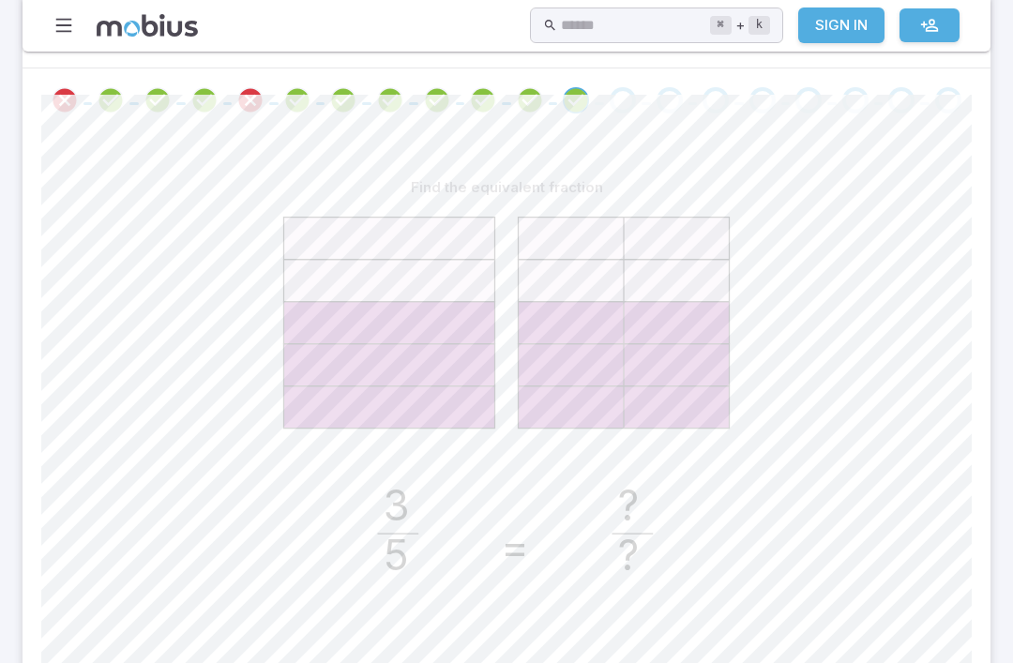
click at [654, 87] on span at bounding box center [670, 100] width 32 height 26
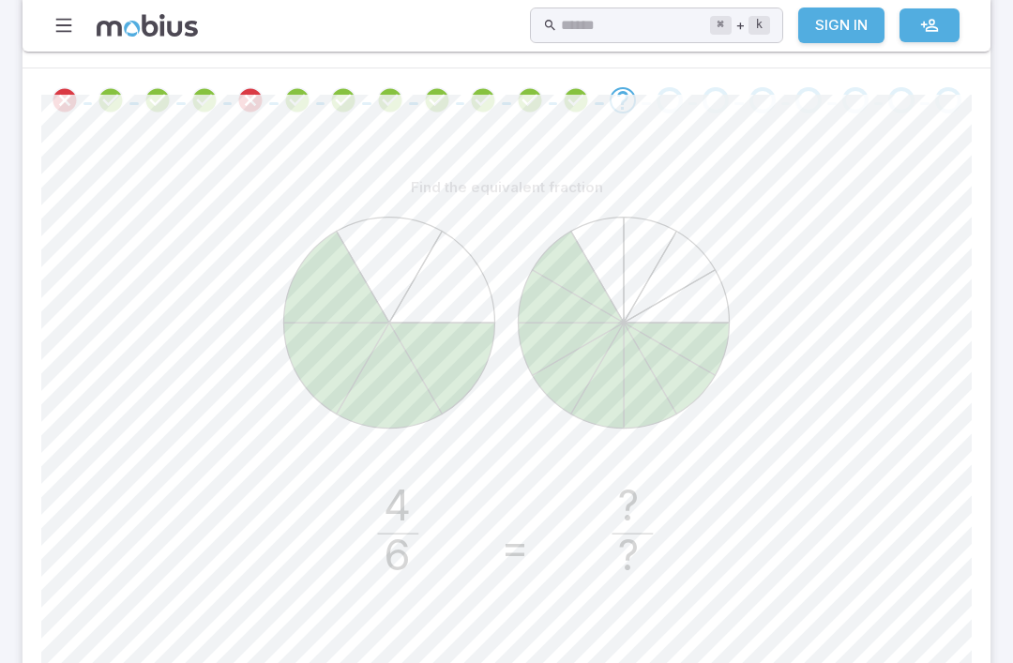
click at [803, 662] on div "4 6 = ? ?" at bounding box center [506, 442] width 930 height 475
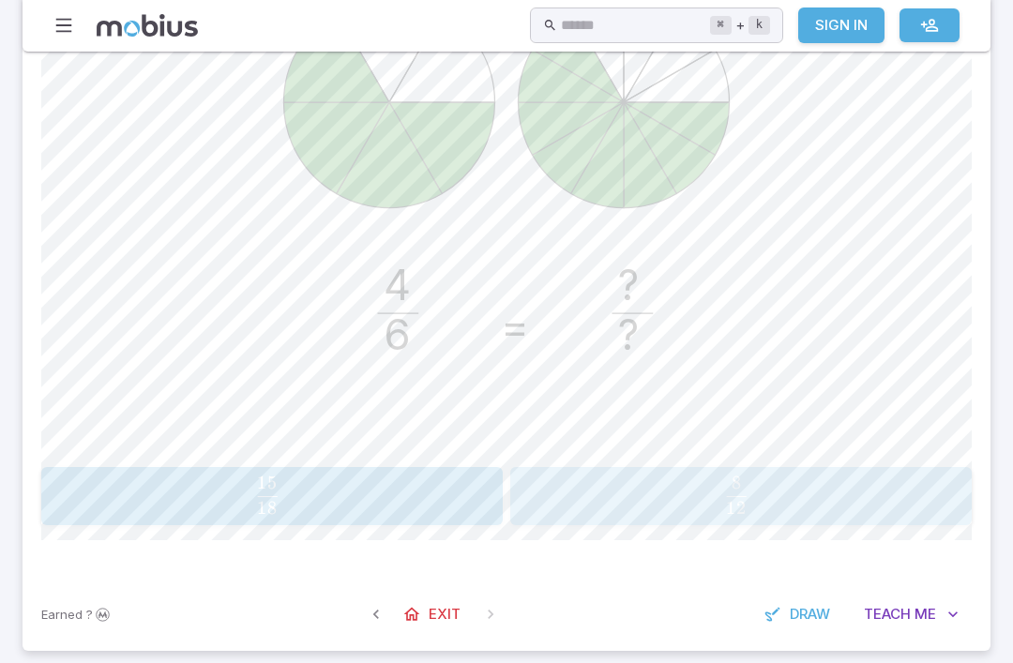
scroll to position [622, 0]
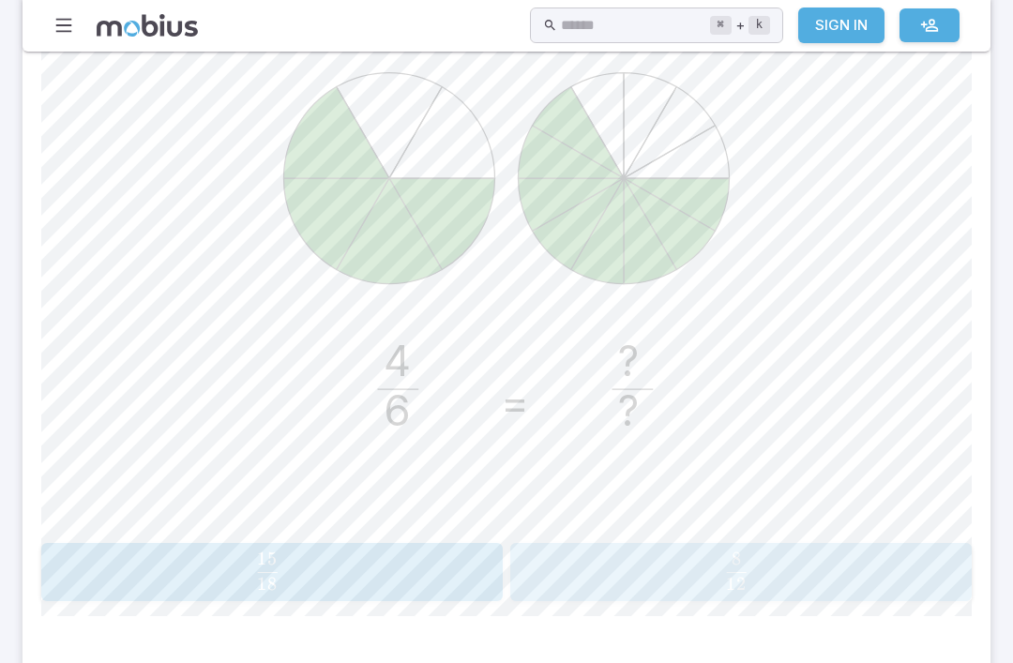
click at [877, 403] on div "4 6 = ? ?" at bounding box center [506, 298] width 930 height 475
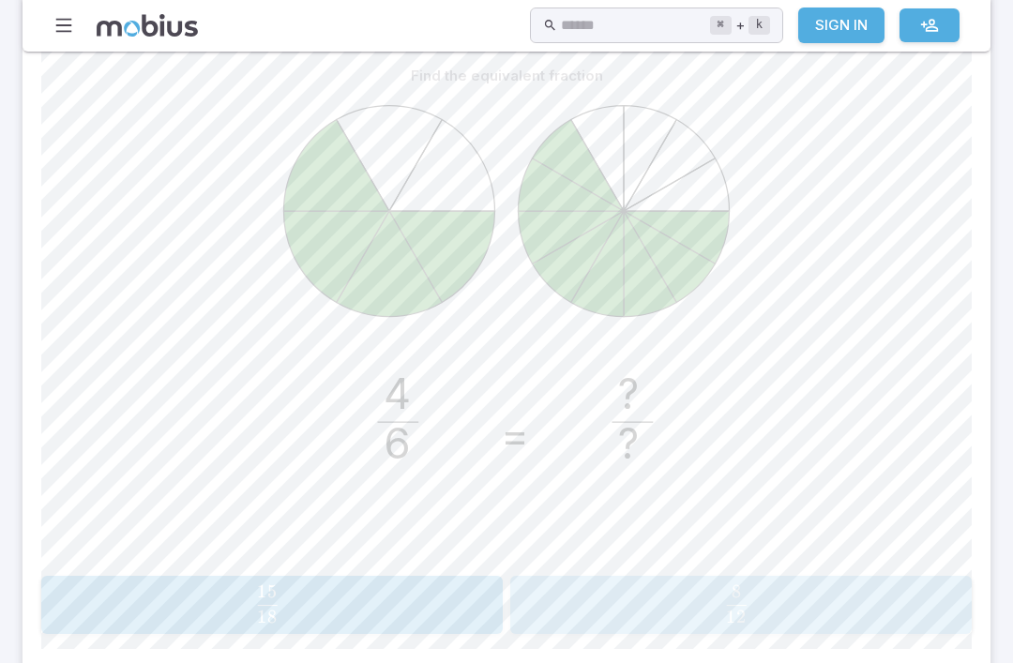
scroll to position [463, 0]
click at [852, 554] on div "4 6 = ? ?" at bounding box center [506, 331] width 930 height 475
click at [816, 611] on span "12 8 ​" at bounding box center [736, 604] width 422 height 38
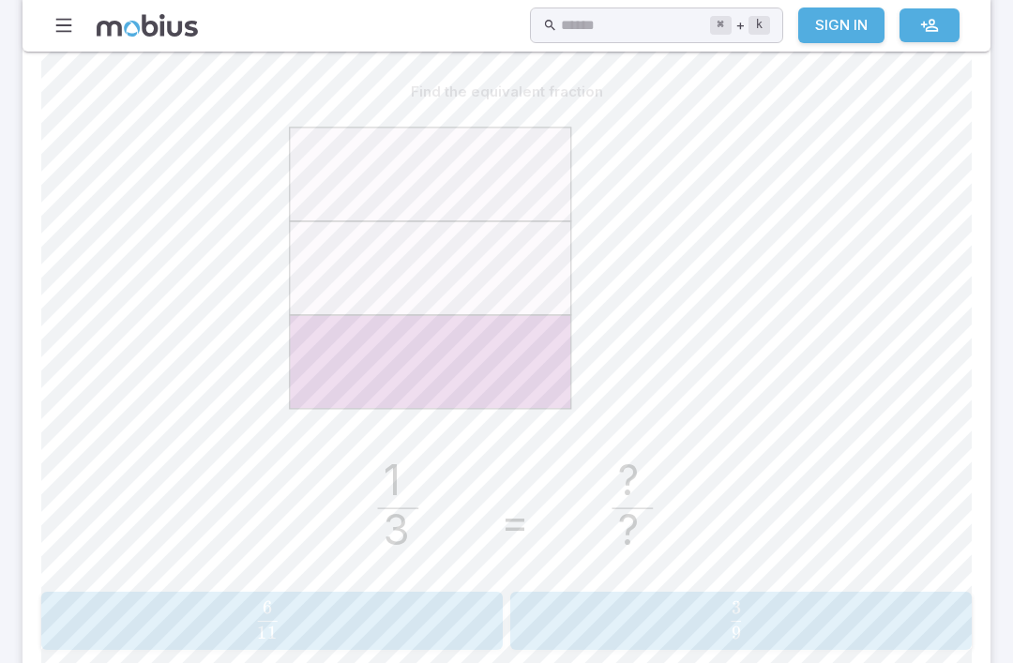
scroll to position [447, 0]
click at [743, 601] on span "​" at bounding box center [742, 613] width 2 height 25
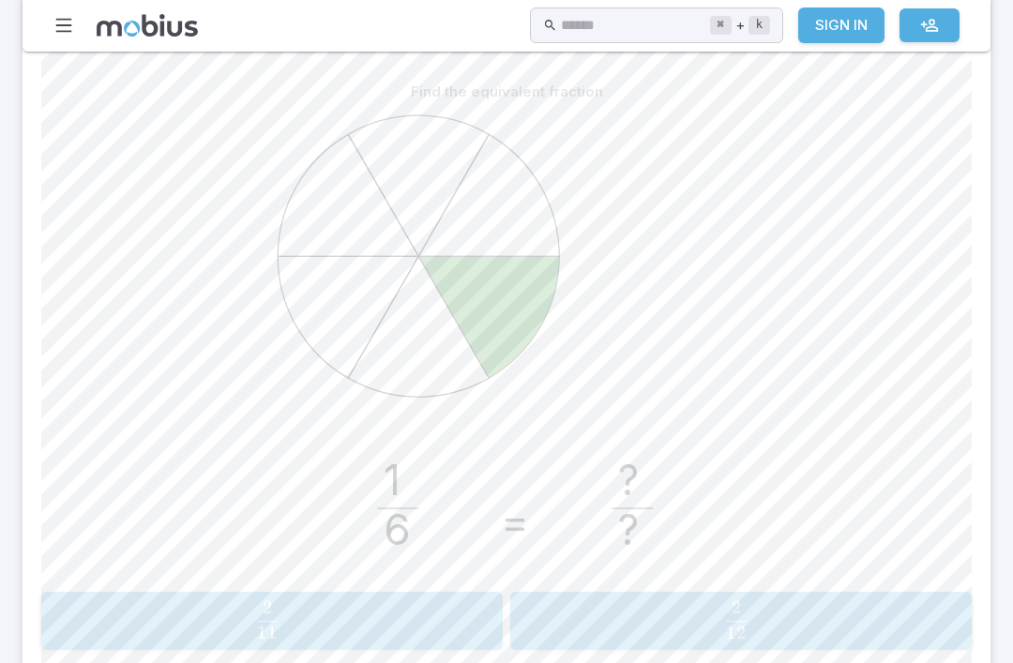
click at [798, 641] on button "2 12 \frac{2}{12} 12 2 ​" at bounding box center [740, 621] width 461 height 58
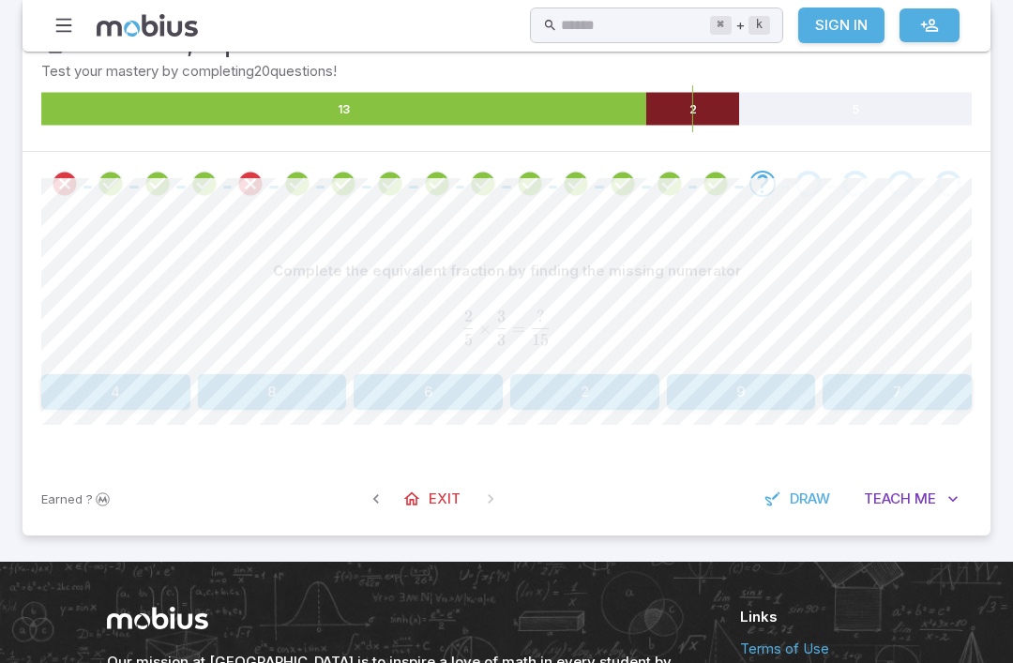
scroll to position [273, 0]
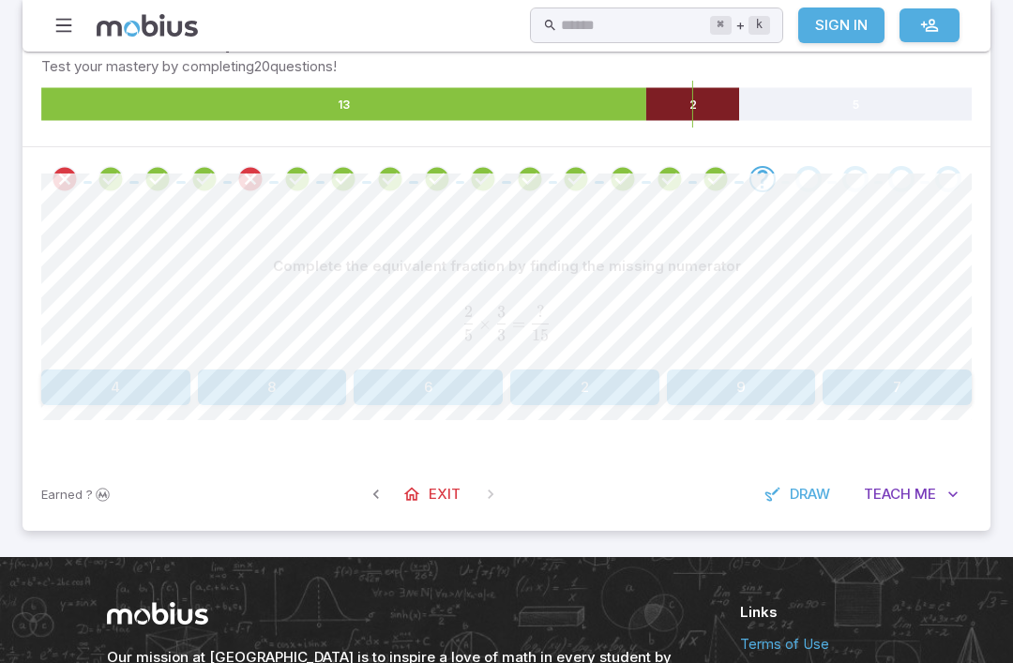
click at [879, 509] on button "Teach Me" at bounding box center [911, 494] width 121 height 36
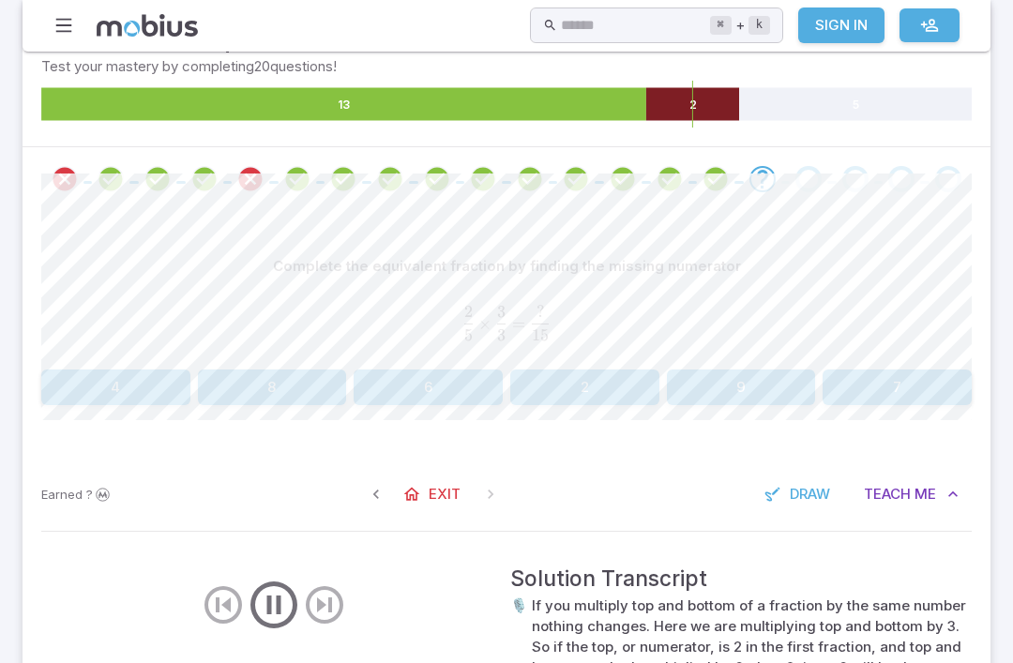
click at [900, 494] on span "Teach" at bounding box center [887, 494] width 47 height 21
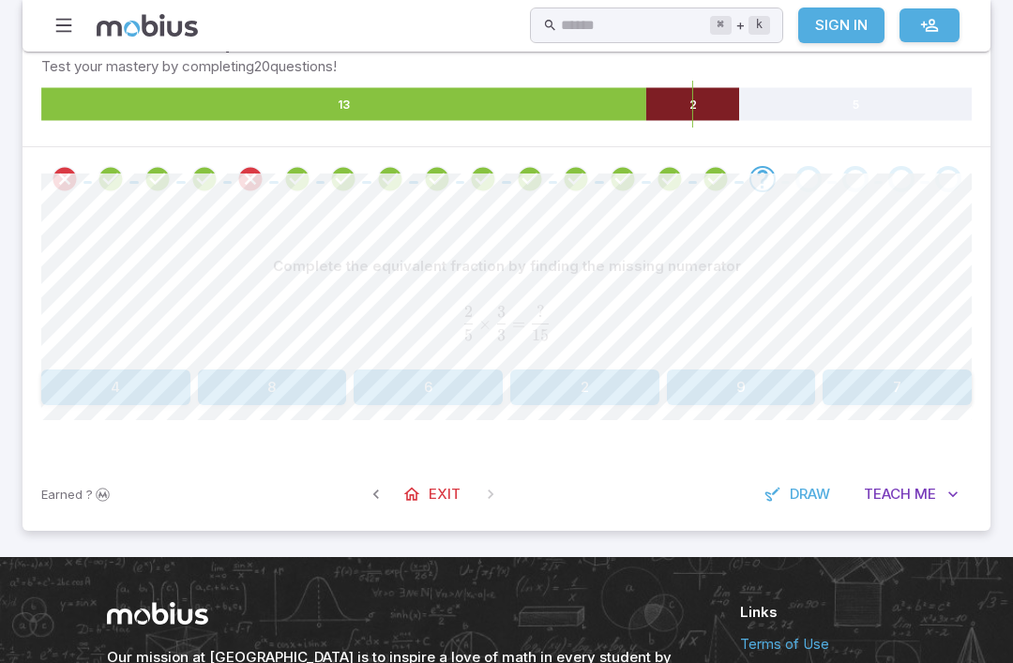
click at [479, 385] on button "6" at bounding box center [428, 387] width 149 height 36
click at [275, 390] on button "12" at bounding box center [272, 387] width 149 height 36
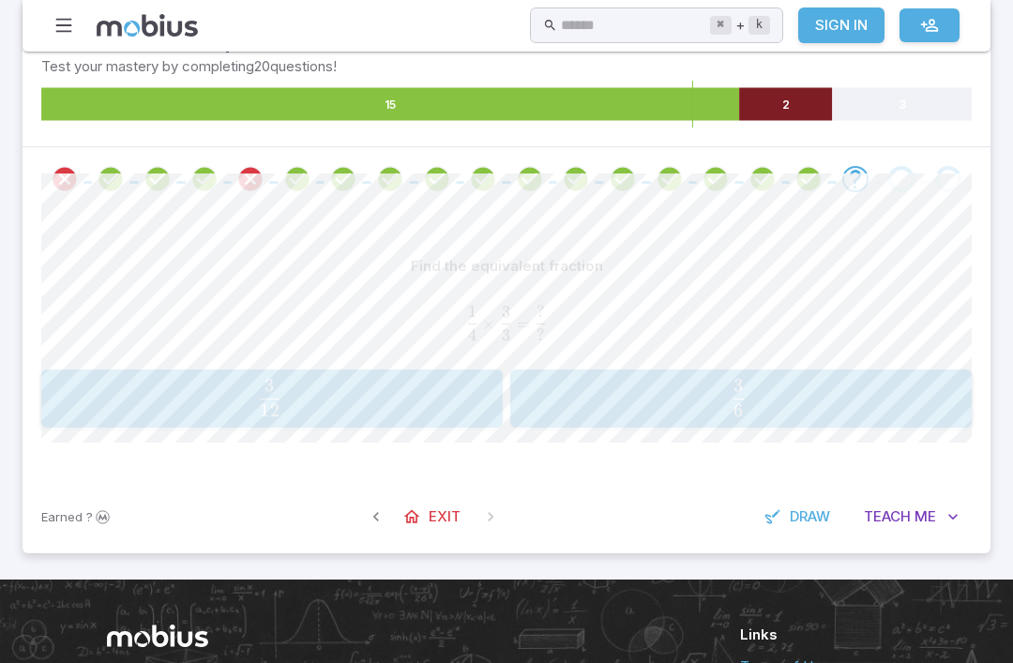
click at [309, 443] on div "Find the equivalent fraction 1 4 × 3 3 = ? ? \frac{1}{4} \times \frac{3}{3} = \…" at bounding box center [506, 345] width 930 height 269
click at [288, 426] on button "3 12 \frac{3}{12} 12 3 ​" at bounding box center [271, 398] width 461 height 58
click at [416, 414] on span "2 2 ​" at bounding box center [267, 398] width 422 height 38
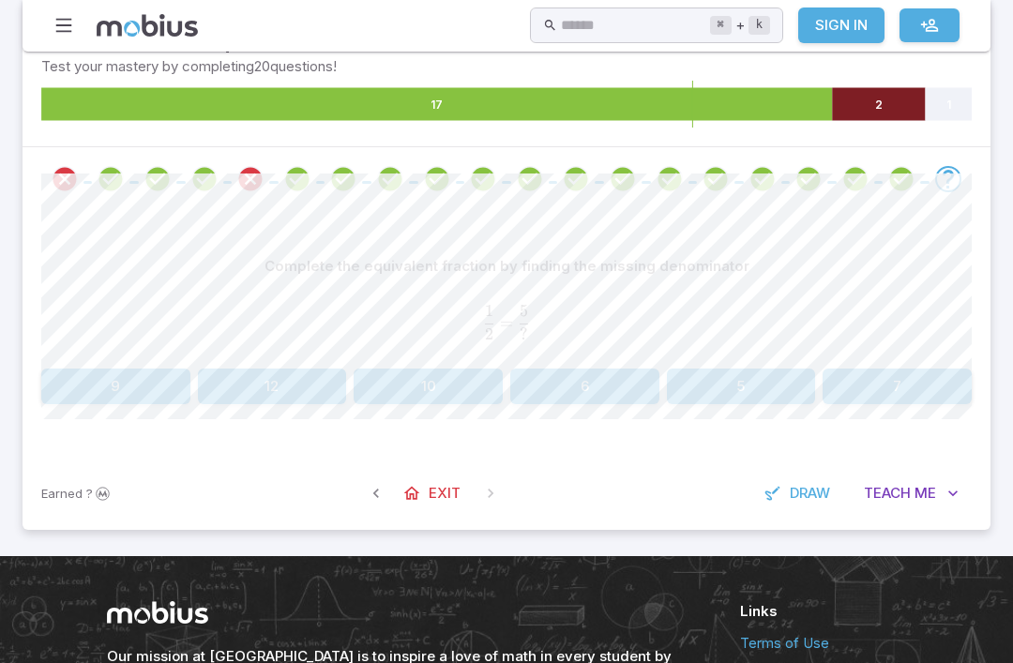
click at [761, 375] on button "5" at bounding box center [741, 387] width 149 height 36
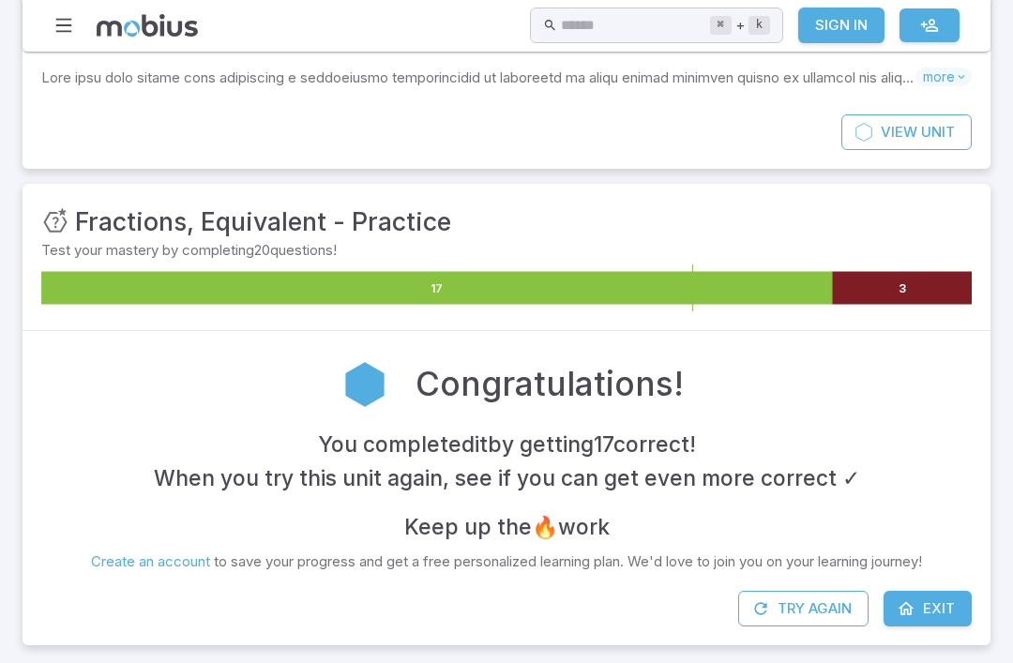
scroll to position [68, 0]
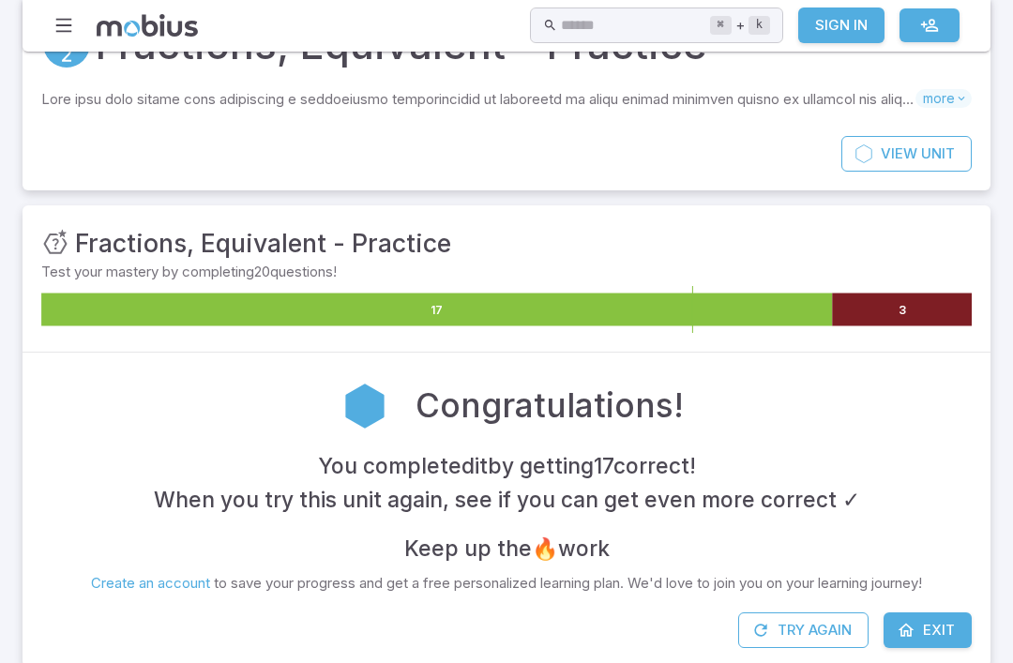
click at [786, 314] on icon at bounding box center [436, 309] width 791 height 33
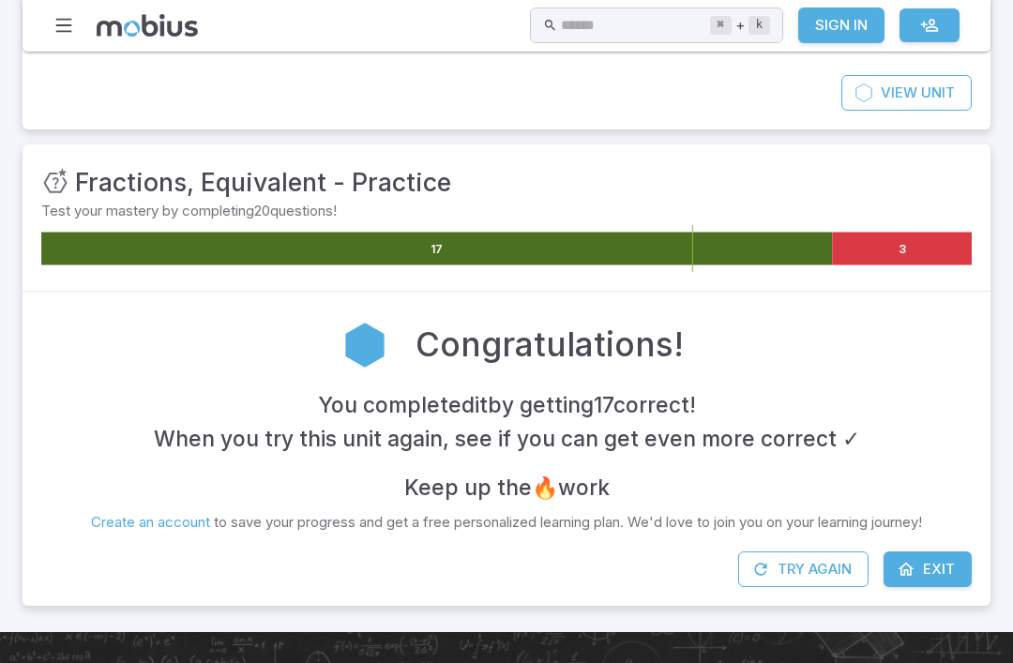
scroll to position [128, 0]
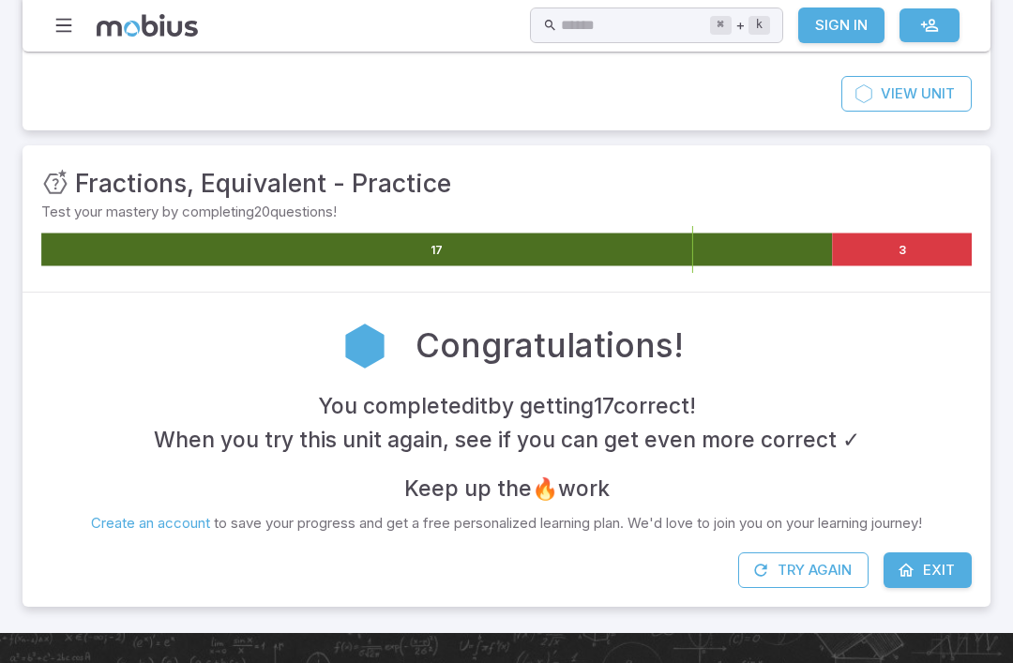
click at [929, 582] on link "Exit" at bounding box center [927, 570] width 88 height 36
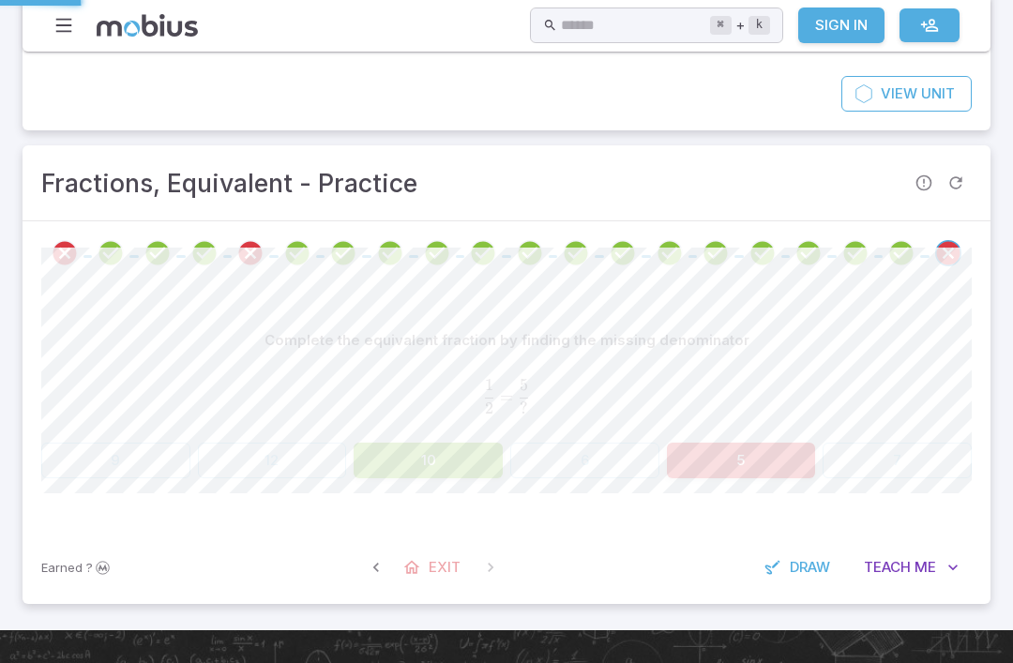
scroll to position [22, 0]
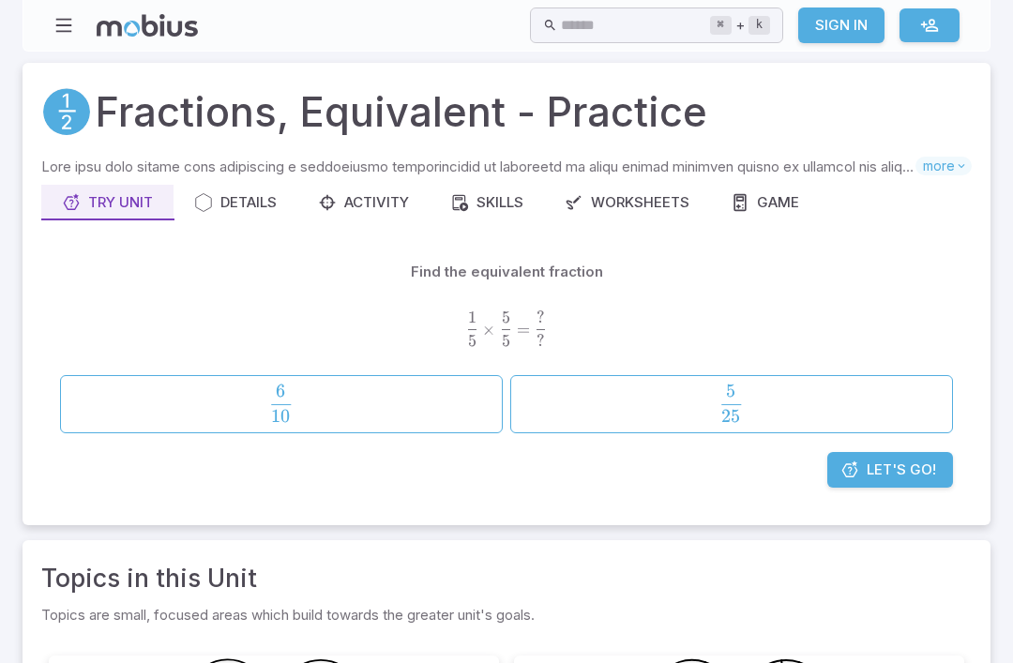
click at [668, 22] on input "text" at bounding box center [635, 26] width 148 height 37
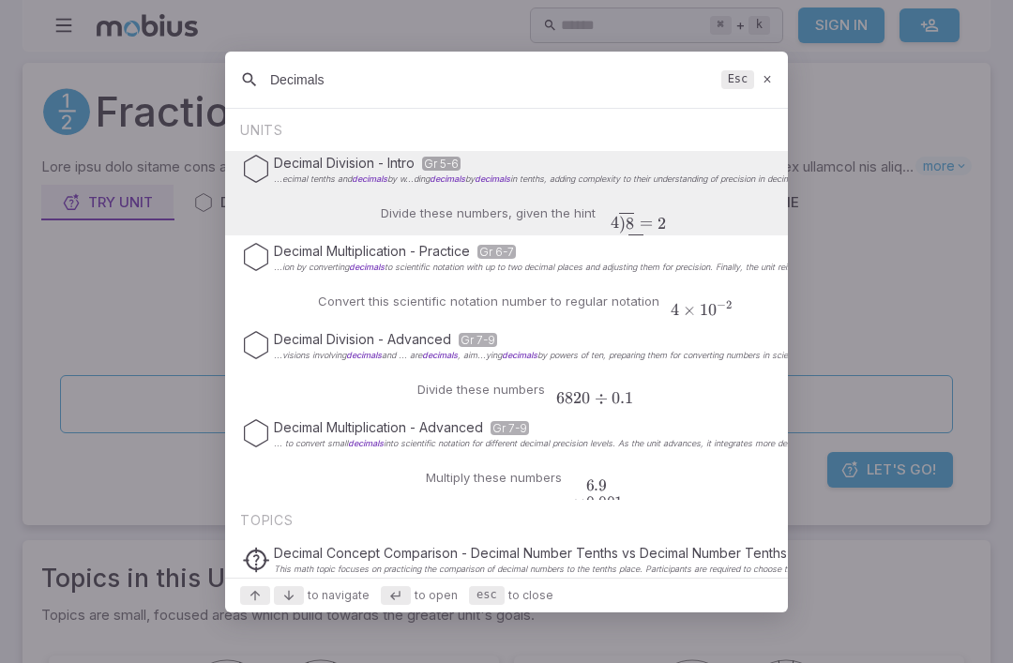
type input "Decimals"
click at [447, 190] on div "Decimal Division - Intro Gr 5-6 ...ecimal tenths and decimals by w...ding decim…" at bounding box center [506, 193] width 563 height 84
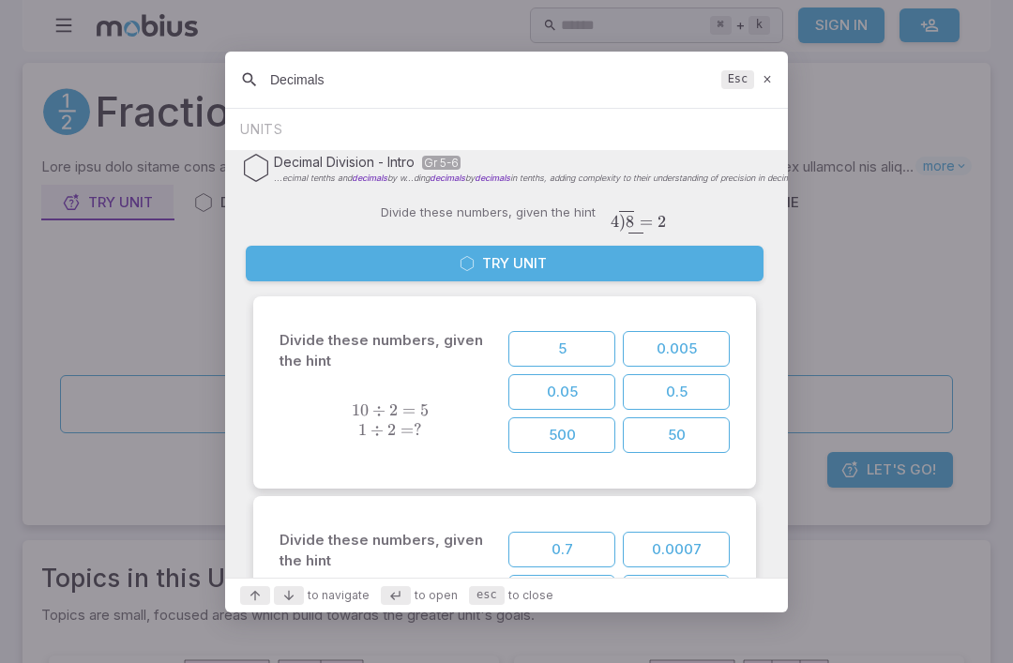
click at [585, 348] on button "5" at bounding box center [561, 349] width 107 height 36
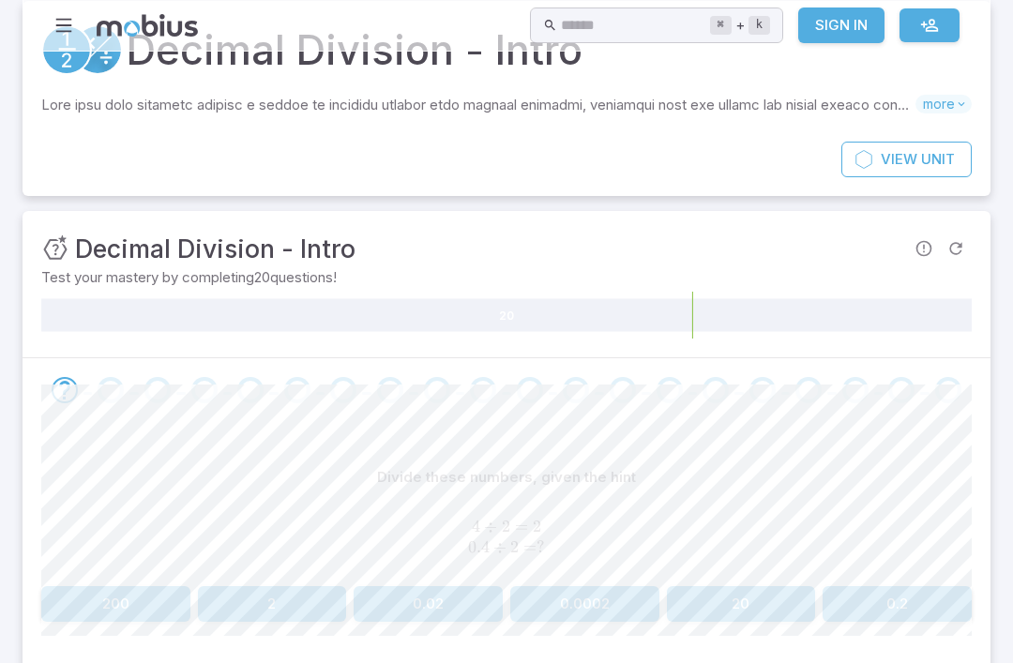
scroll to position [87, 0]
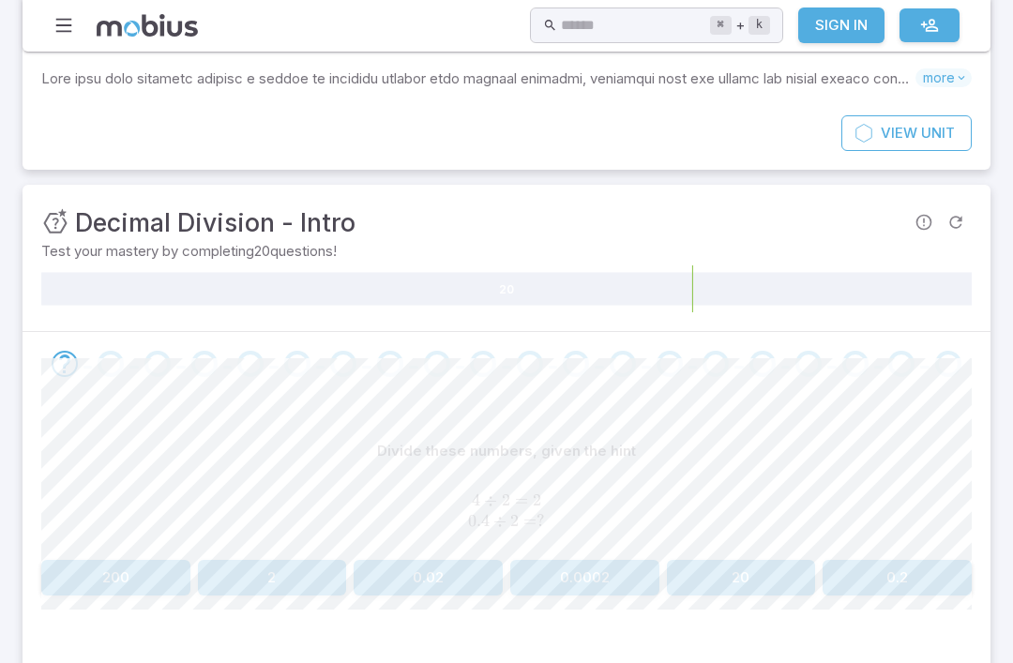
click at [891, 578] on button "0.2" at bounding box center [896, 579] width 149 height 36
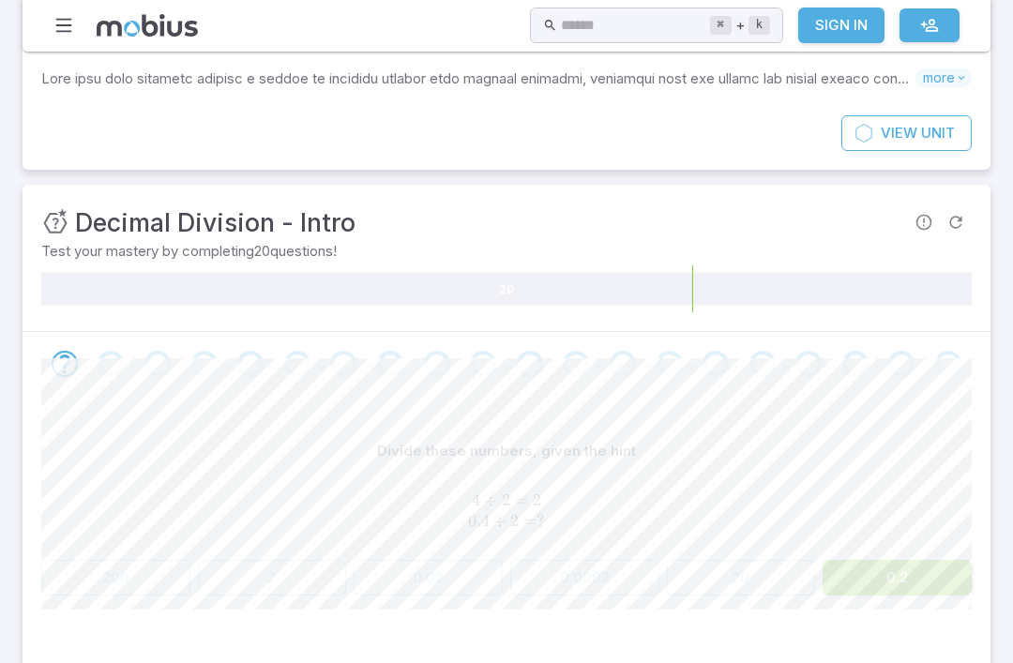
scroll to position [88, 0]
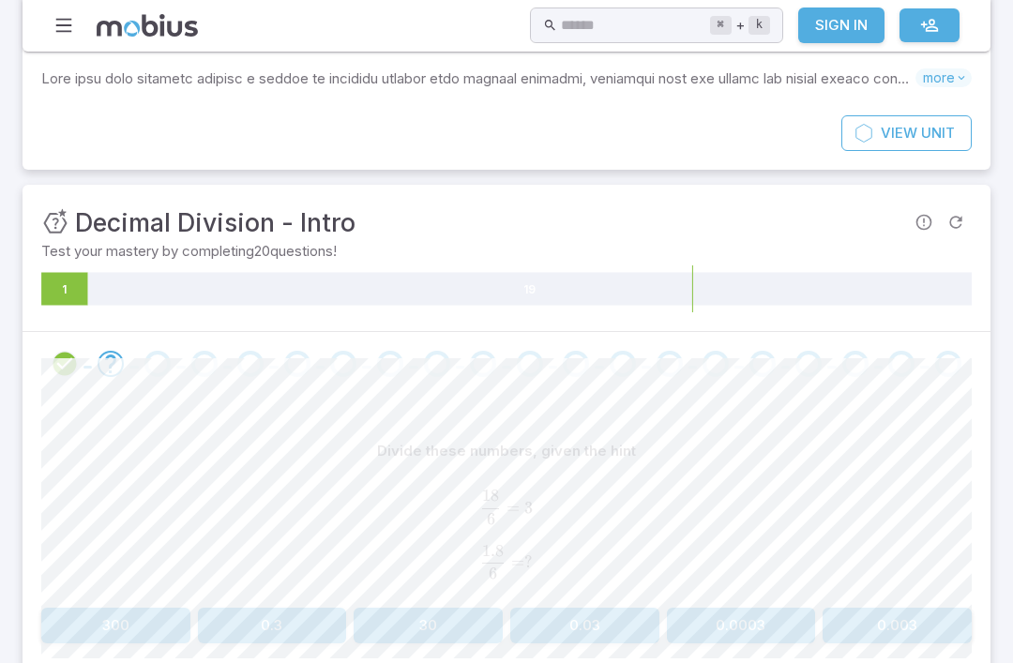
click at [71, 279] on icon at bounding box center [64, 288] width 47 height 33
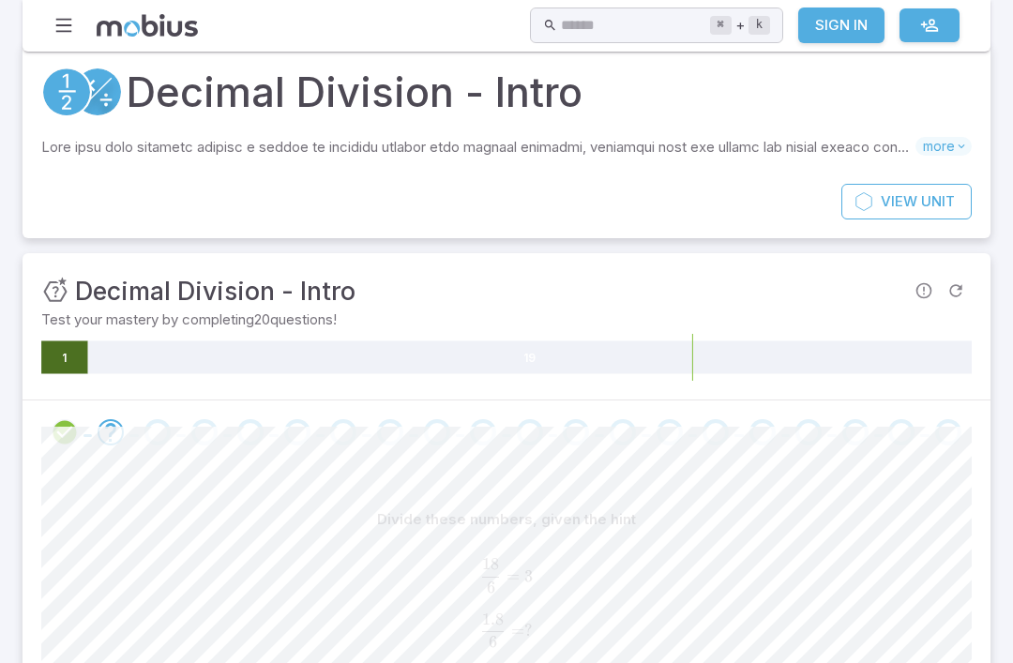
scroll to position [0, 0]
